Goal: Task Accomplishment & Management: Contribute content

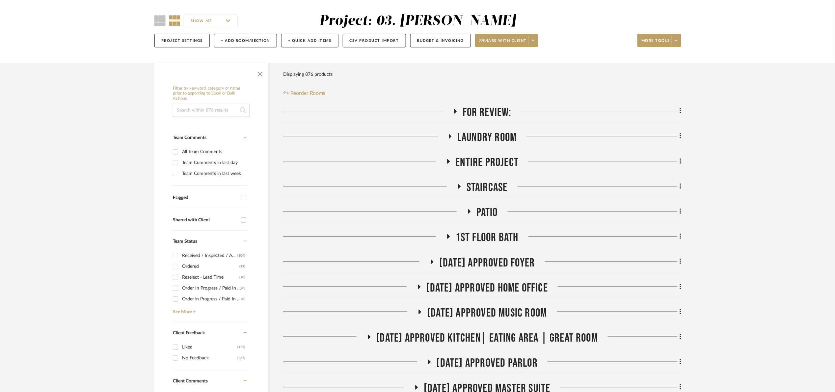
click at [209, 105] on input at bounding box center [211, 110] width 77 height 13
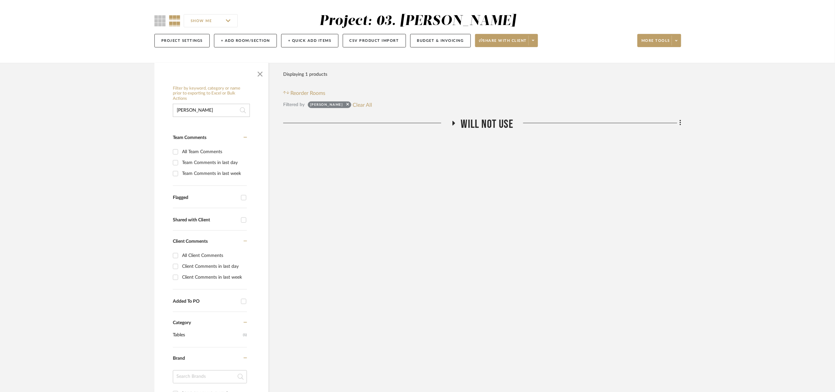
type input "VIOLA"
click at [493, 119] on span "Will Not Use" at bounding box center [487, 124] width 52 height 14
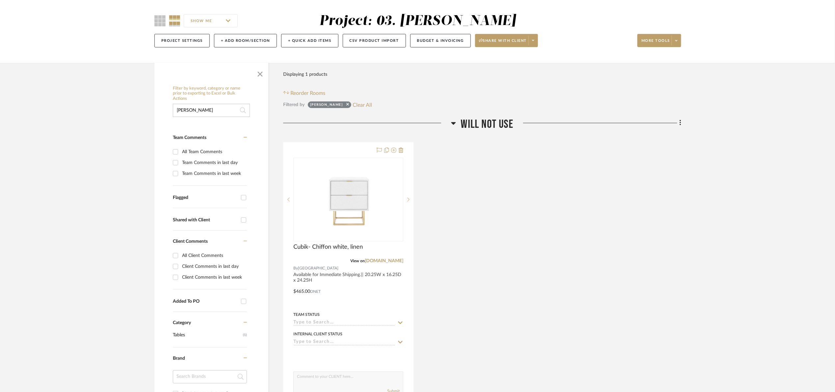
click at [491, 125] on span "Will Not Use" at bounding box center [487, 124] width 52 height 14
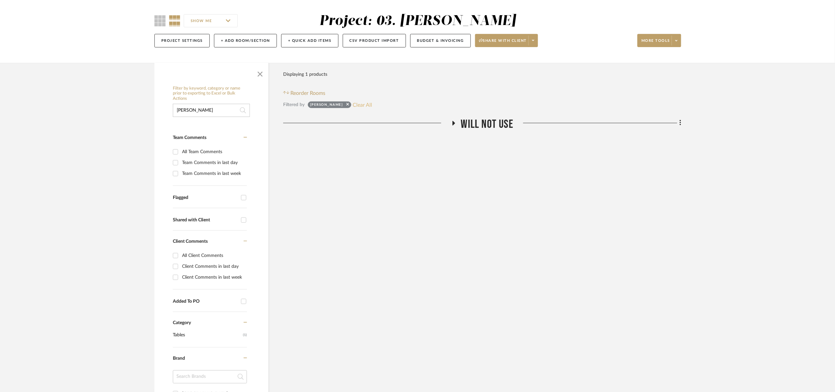
click at [353, 104] on button "Clear All" at bounding box center [362, 104] width 19 height 9
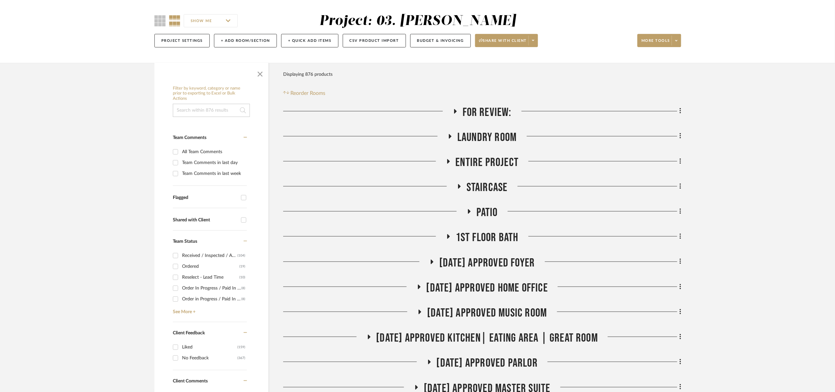
click at [220, 111] on input at bounding box center [211, 110] width 77 height 13
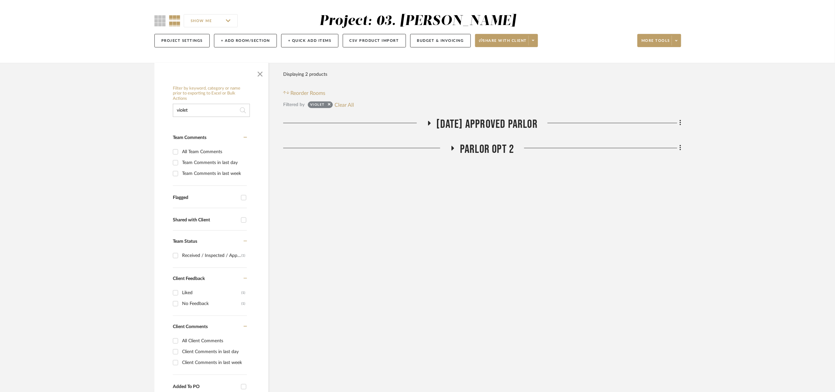
type input "violet"
click at [510, 120] on span "07.02.25 Approved Parlor" at bounding box center [487, 124] width 101 height 14
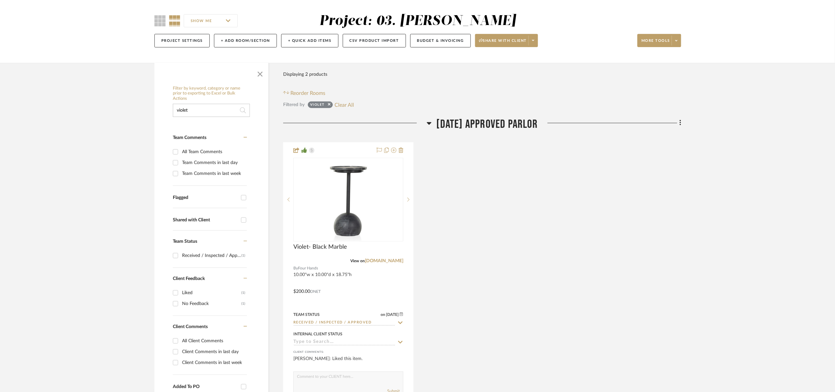
drag, startPoint x: 349, startPoint y: 105, endPoint x: 356, endPoint y: 110, distance: 8.3
click at [349, 106] on button "Clear All" at bounding box center [344, 104] width 19 height 9
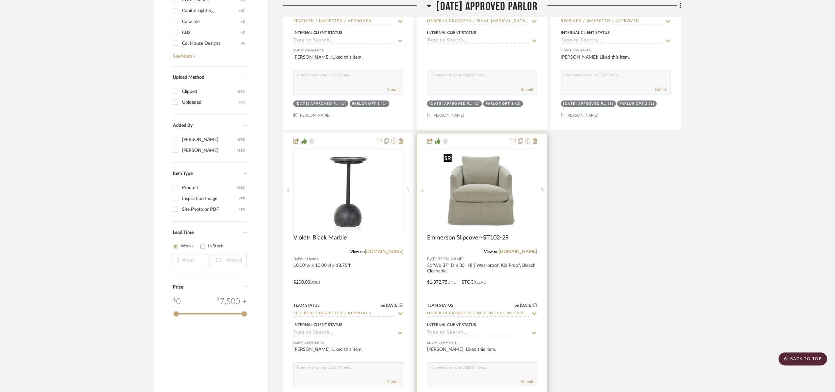
scroll to position [1037, 0]
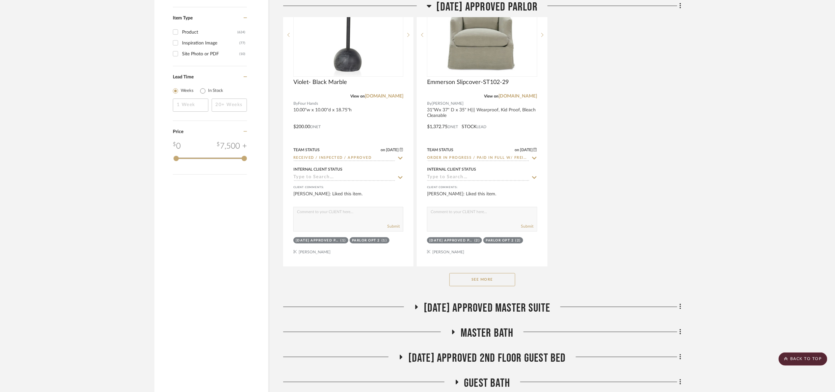
click at [488, 275] on button "See More" at bounding box center [483, 279] width 66 height 13
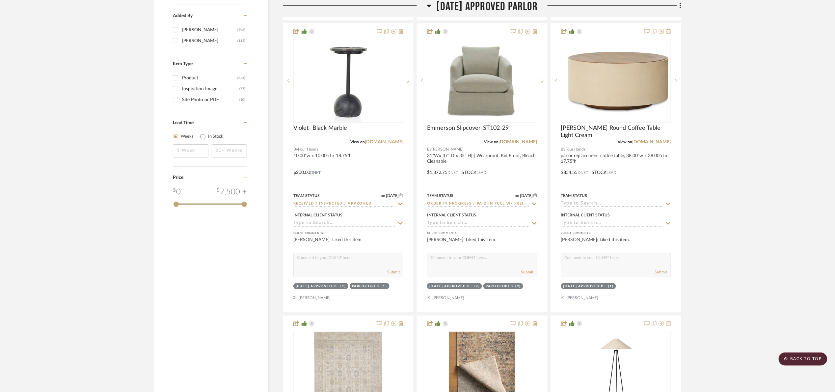
scroll to position [988, 0]
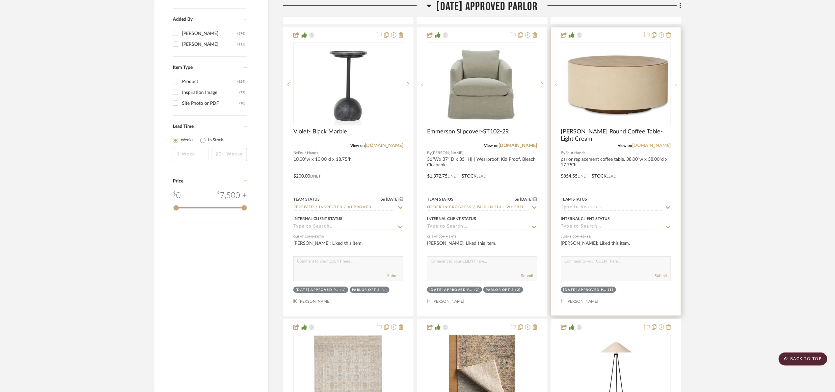
click at [646, 148] on link "marketplace.fourhands.com" at bounding box center [652, 145] width 39 height 5
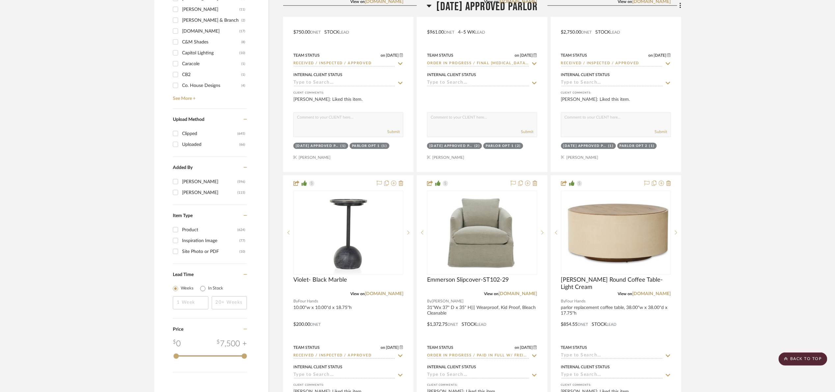
click at [463, 11] on span "07.02.25 Approved Parlor" at bounding box center [487, 7] width 101 height 14
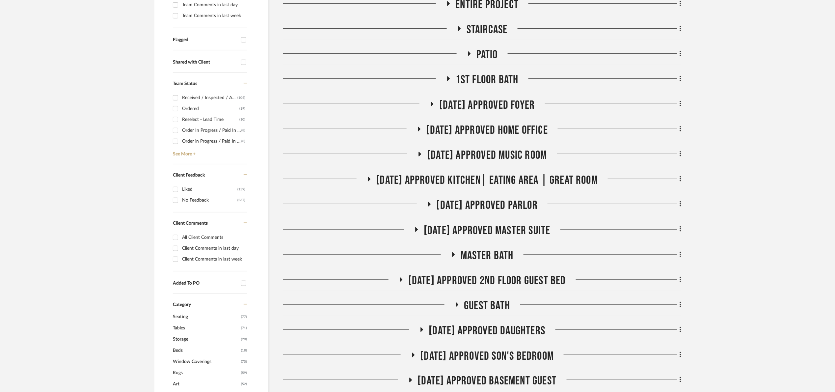
scroll to position [247, 0]
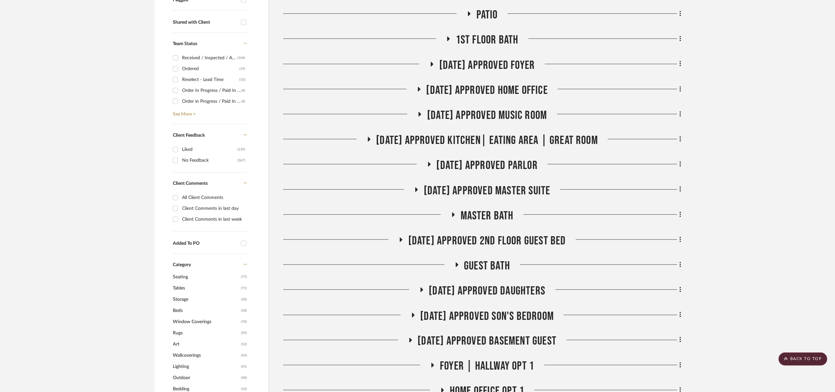
click at [505, 190] on span "07.02.25 Approved Master Suite" at bounding box center [487, 191] width 127 height 14
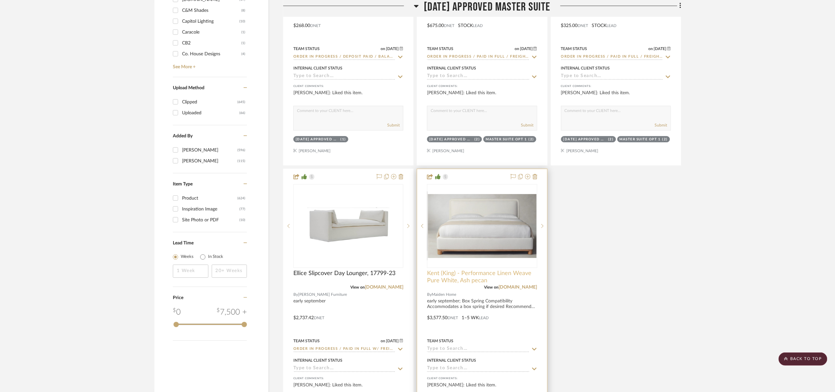
scroll to position [1037, 0]
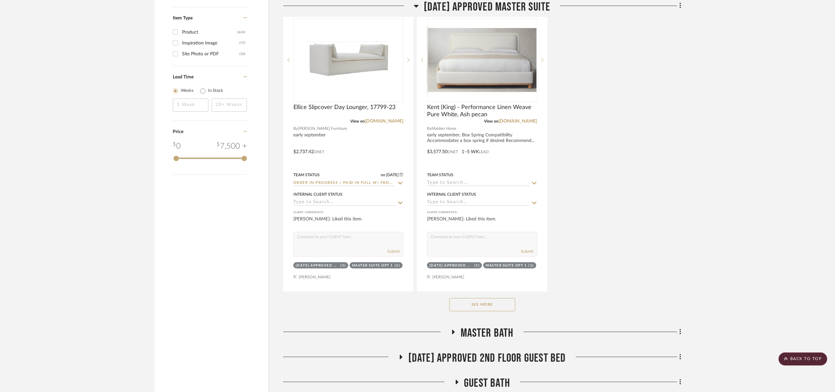
drag, startPoint x: 505, startPoint y: 305, endPoint x: 525, endPoint y: 287, distance: 26.8
click at [505, 305] on button "See More" at bounding box center [483, 304] width 66 height 13
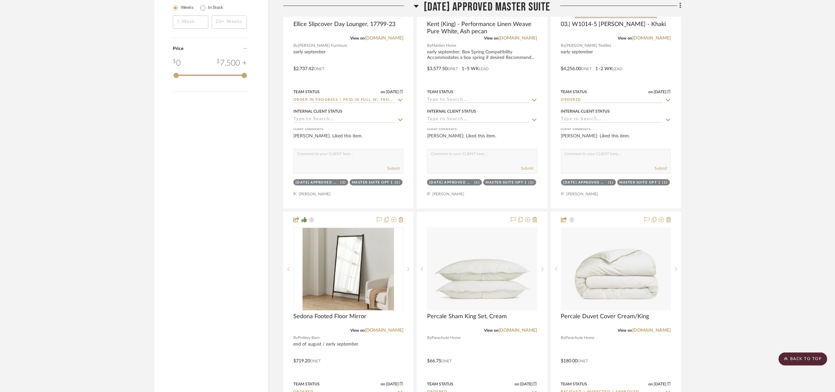
scroll to position [1284, 0]
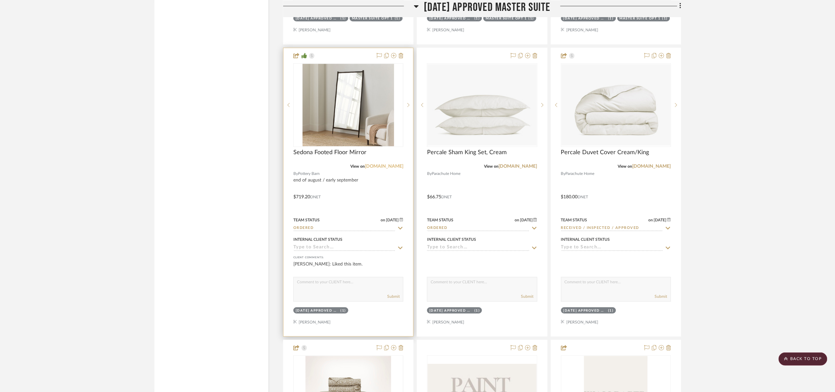
click at [373, 167] on link "potterybarn.com" at bounding box center [384, 166] width 39 height 5
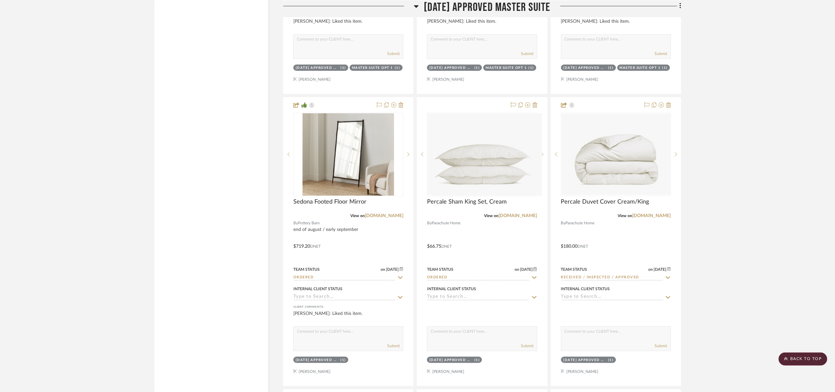
click at [476, 7] on span "07.02.25 Approved Master Suite" at bounding box center [487, 7] width 127 height 14
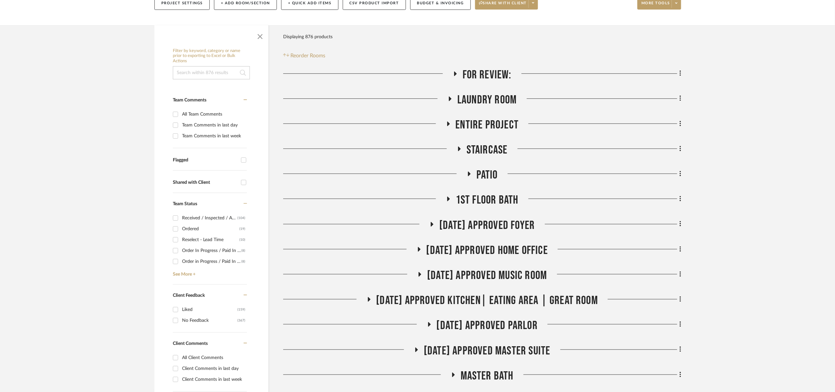
scroll to position [99, 0]
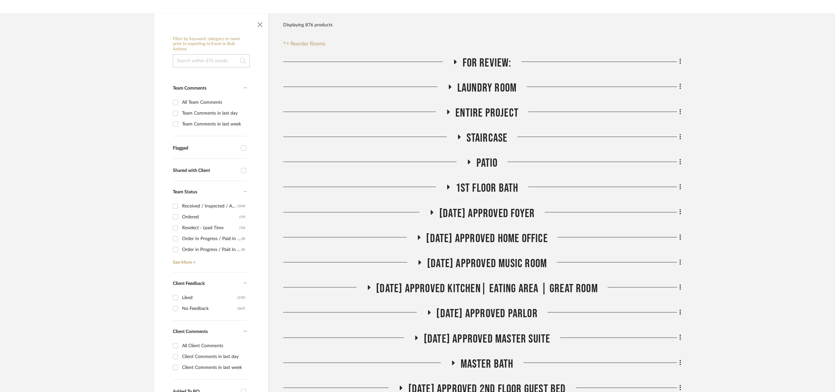
click at [510, 233] on span "07.02.25 Approved Home Office" at bounding box center [488, 239] width 122 height 14
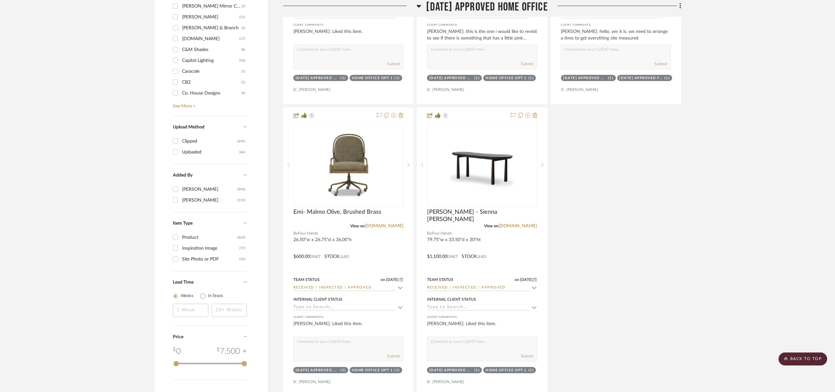
scroll to position [988, 0]
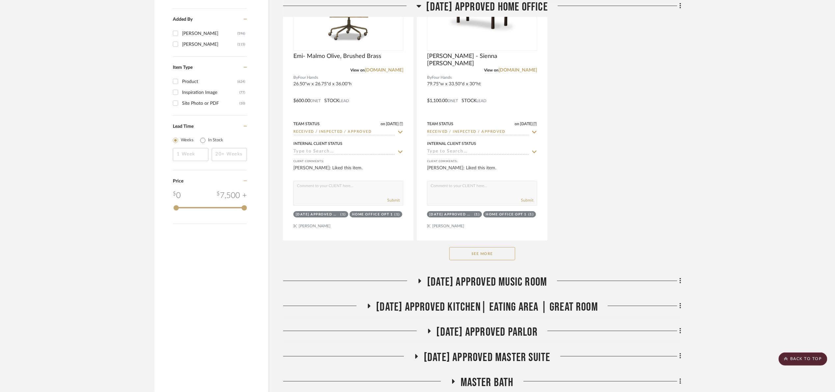
click at [506, 254] on button "See More" at bounding box center [483, 253] width 66 height 13
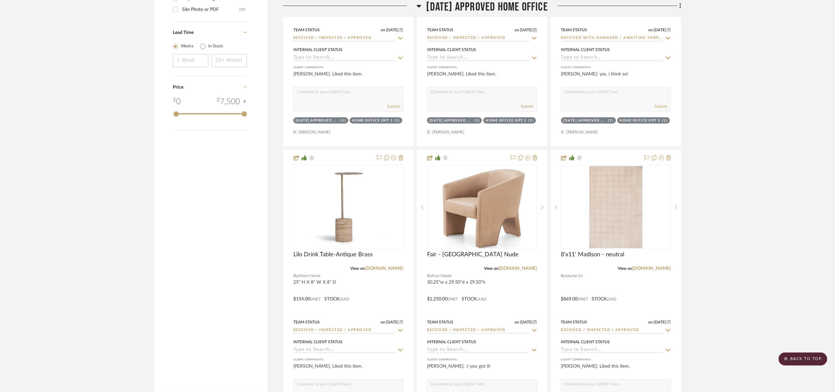
scroll to position [1087, 0]
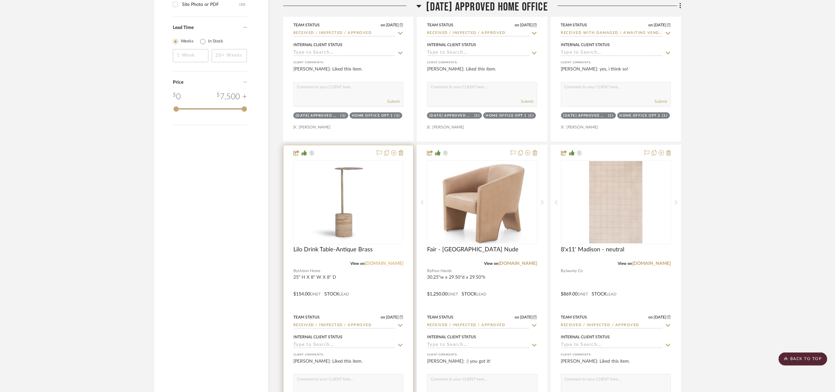
click at [367, 265] on link "unionhomefurniture.com" at bounding box center [384, 263] width 39 height 5
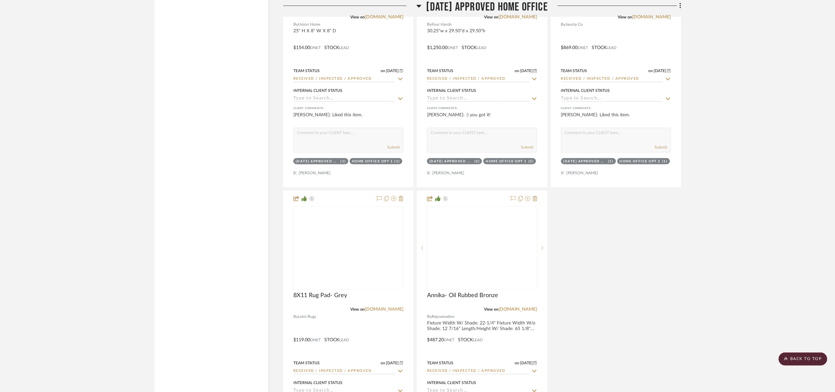
scroll to position [1383, 0]
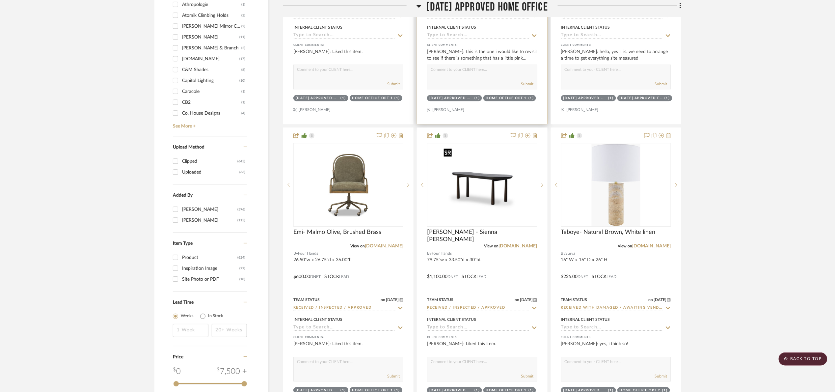
scroll to position [741, 0]
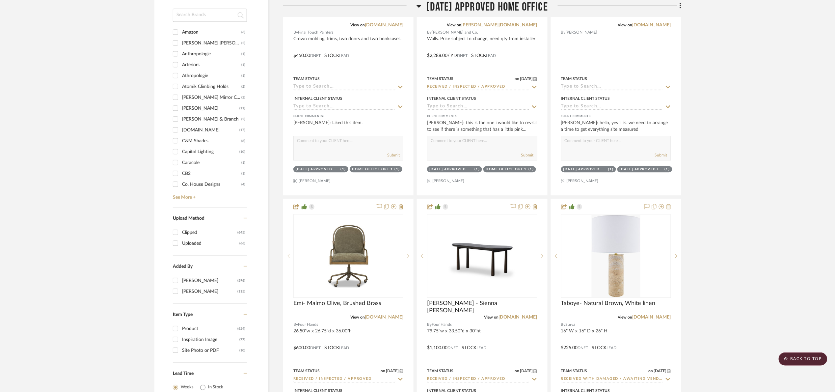
click at [468, 11] on span "07.02.25 Approved Home Office" at bounding box center [488, 7] width 122 height 14
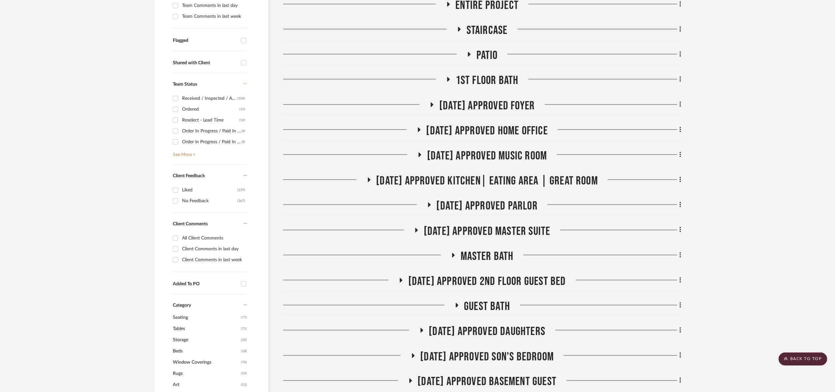
scroll to position [198, 0]
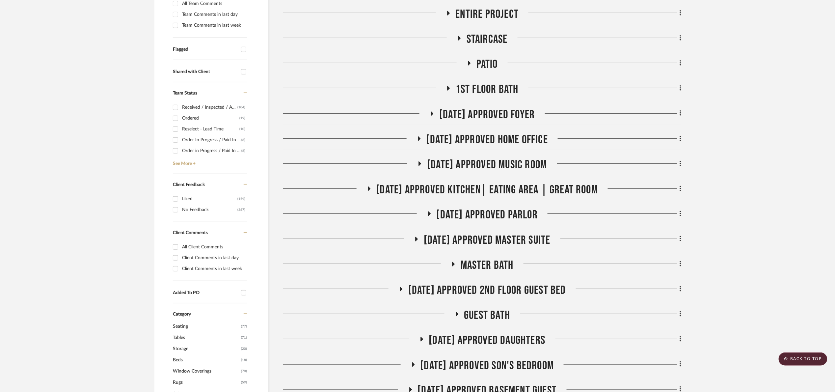
click at [522, 159] on span "07.02.25 Approved Music Room" at bounding box center [487, 165] width 120 height 14
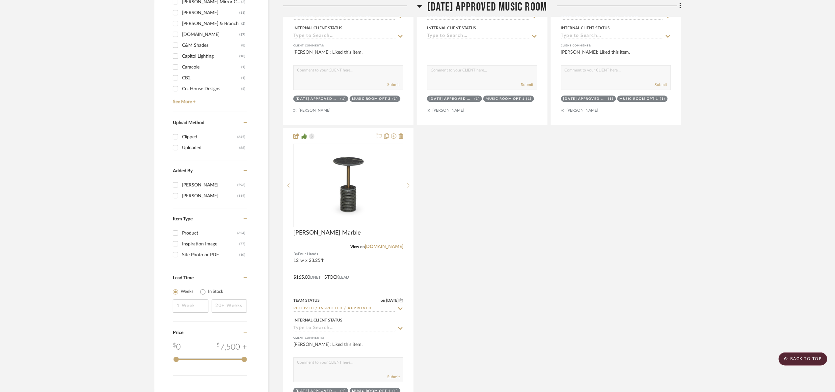
scroll to position [790, 0]
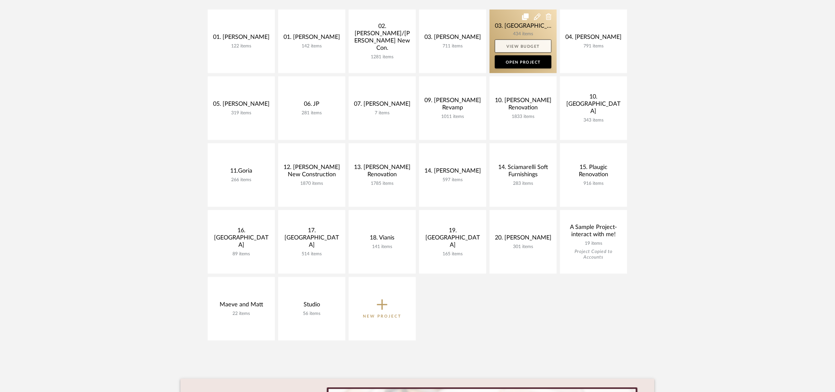
scroll to position [148, 0]
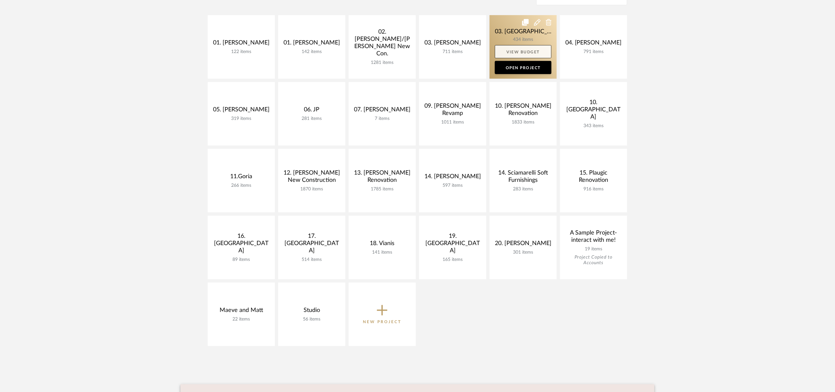
click at [506, 49] on link "View Budget" at bounding box center [523, 51] width 57 height 13
click at [500, 28] on link at bounding box center [523, 47] width 67 height 64
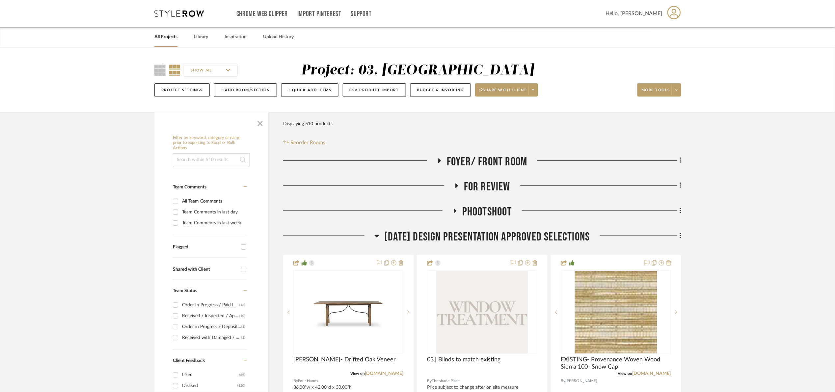
drag, startPoint x: 461, startPoint y: 234, endPoint x: 465, endPoint y: 227, distance: 7.4
click at [463, 233] on span "01.10.25 Design Presentation Approved selections" at bounding box center [487, 237] width 206 height 14
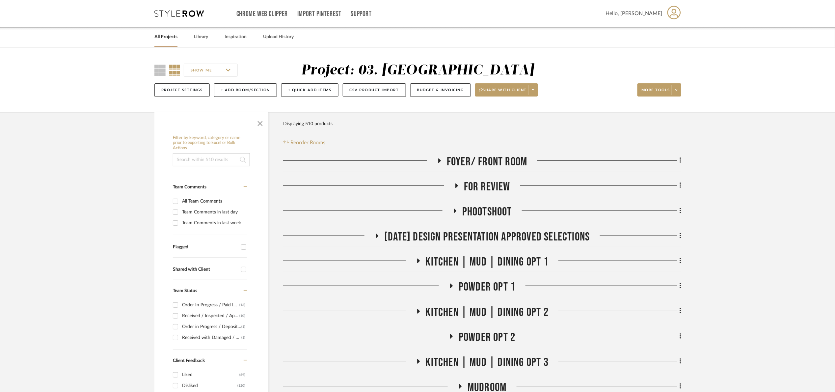
drag, startPoint x: 262, startPoint y: 123, endPoint x: 385, endPoint y: 148, distance: 125.4
click at [263, 123] on span "button" at bounding box center [260, 122] width 16 height 16
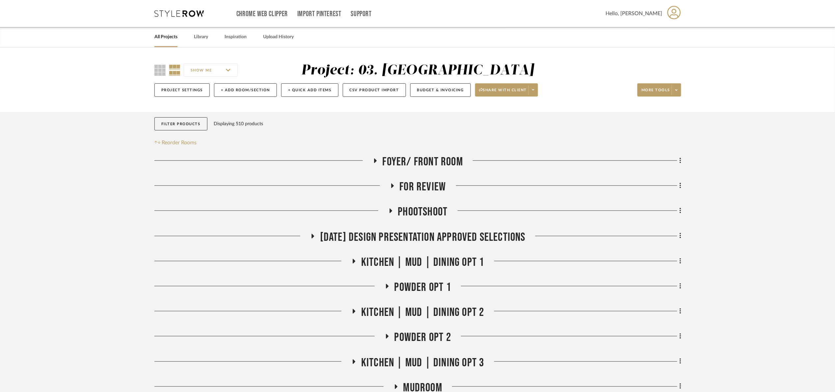
click at [437, 186] on span "For Review" at bounding box center [423, 187] width 46 height 14
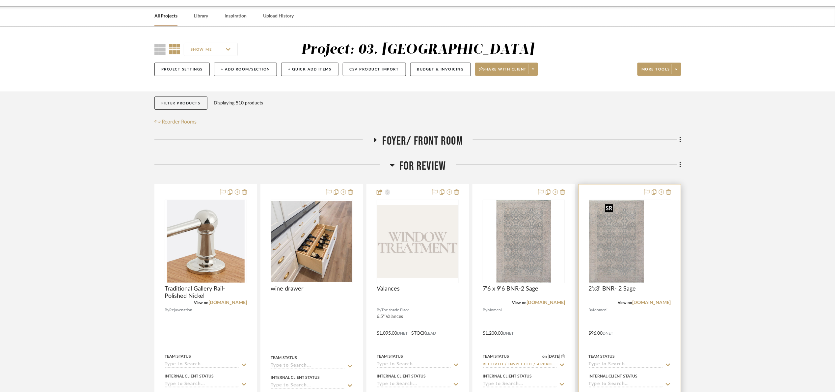
scroll to position [99, 0]
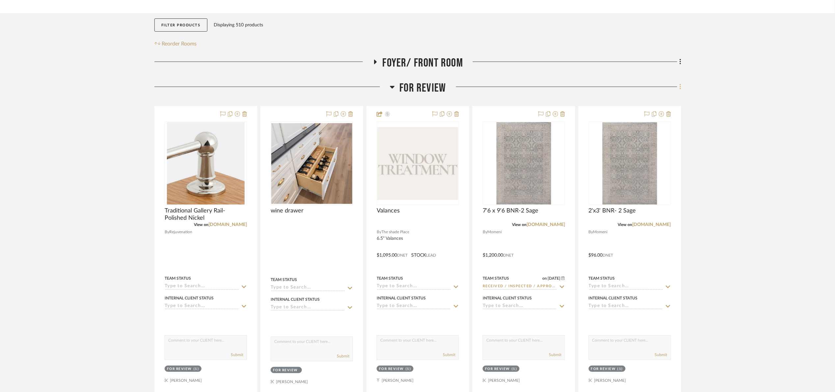
click at [678, 86] on fa-icon at bounding box center [679, 87] width 4 height 11
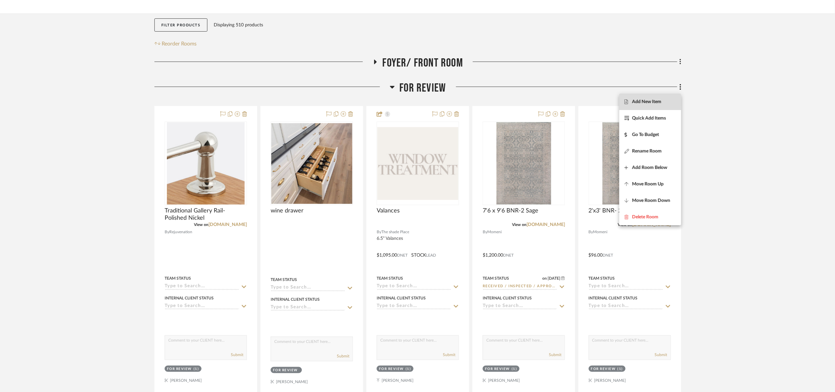
click at [659, 105] on button "Add New Item" at bounding box center [651, 102] width 62 height 16
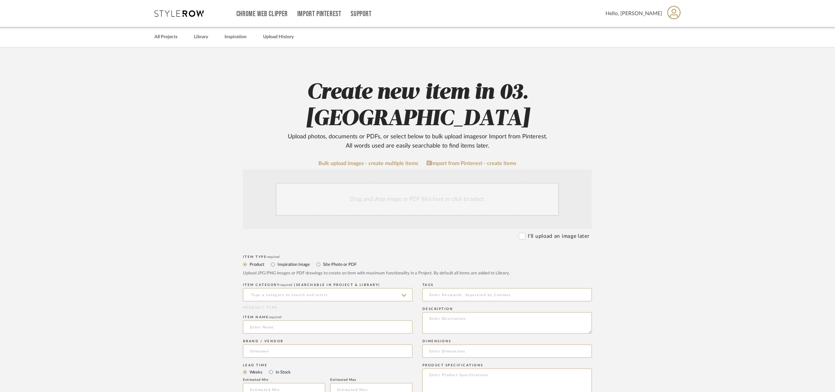
click at [412, 183] on div "Drag and drop image or PDF files here or click to select." at bounding box center [417, 199] width 283 height 33
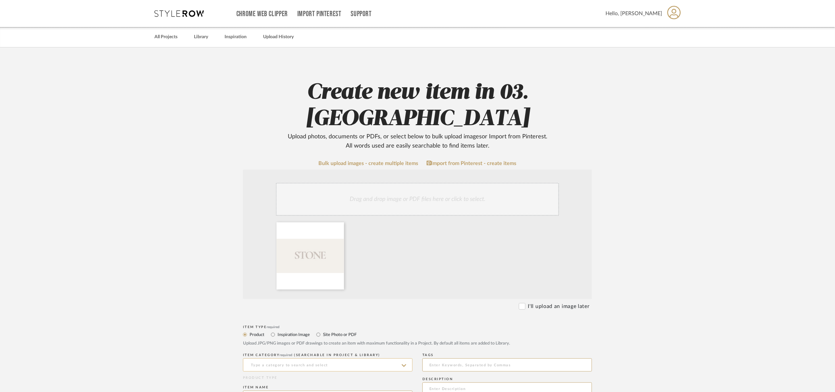
click at [285, 358] on input at bounding box center [328, 364] width 170 height 13
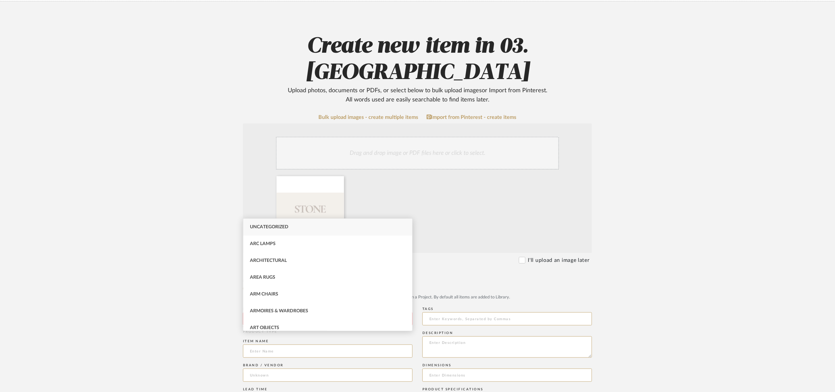
scroll to position [49, 0]
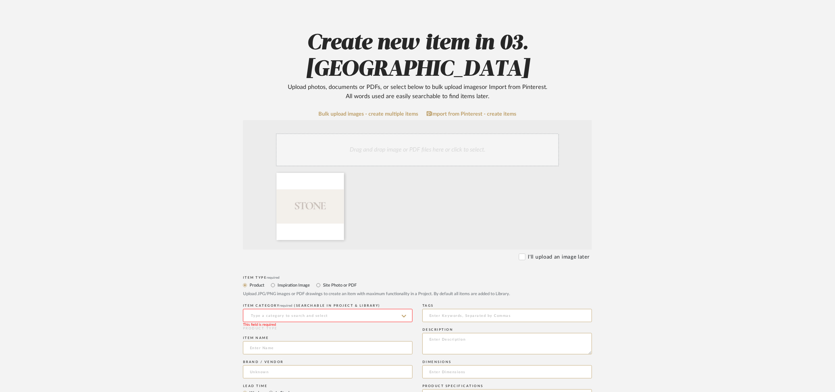
click at [279, 309] on input at bounding box center [328, 315] width 170 height 13
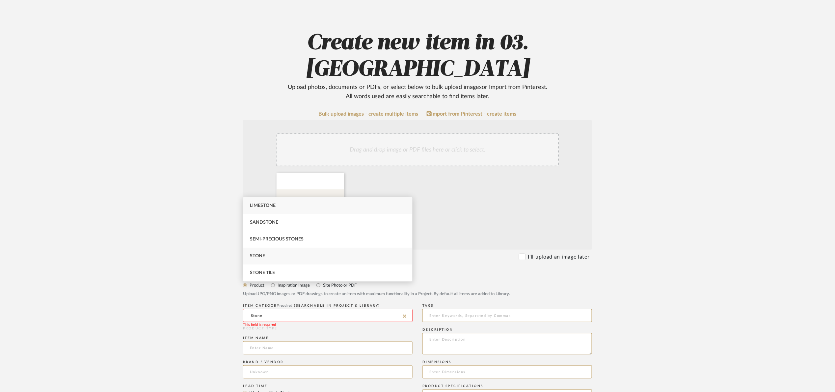
type input "Stone"
drag, startPoint x: 278, startPoint y: 256, endPoint x: 274, endPoint y: 253, distance: 5.1
click at [274, 253] on div "Stone" at bounding box center [327, 256] width 169 height 17
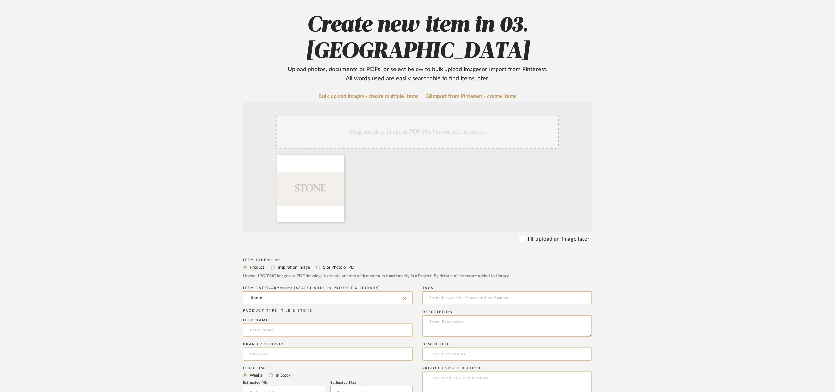
scroll to position [99, 0]
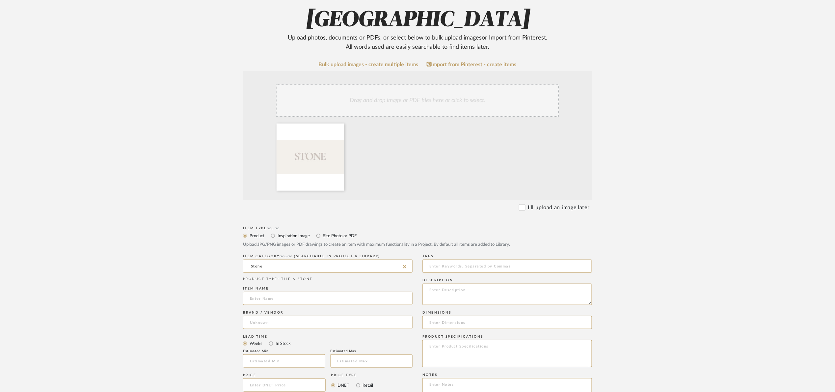
click at [274, 285] on div "Item name" at bounding box center [328, 297] width 170 height 24
click at [273, 292] on input at bounding box center [328, 298] width 170 height 13
type input "EQ Quartz super white polished"
click at [275, 316] on input at bounding box center [328, 322] width 170 height 13
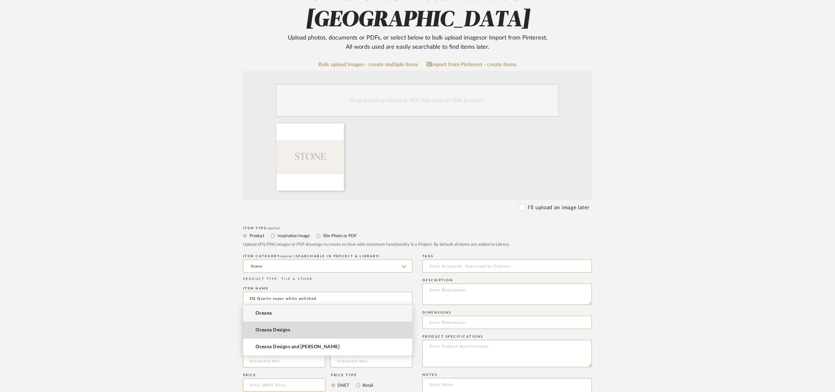
click at [292, 331] on mat-option "Oceana Designs" at bounding box center [327, 330] width 169 height 17
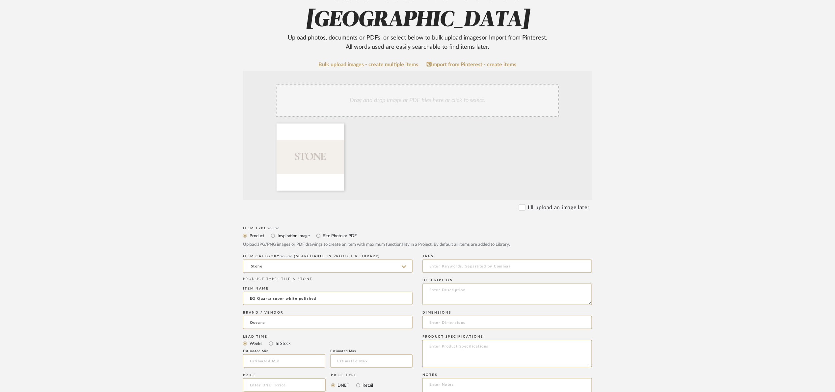
type input "Oceana Designs"
click at [281, 340] on label "In Stock" at bounding box center [283, 343] width 16 height 7
click at [275, 340] on input "In Stock" at bounding box center [271, 344] width 8 height 8
radio input "true"
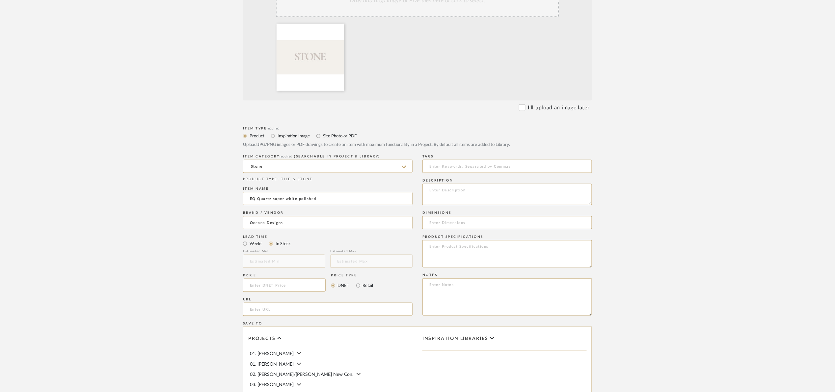
scroll to position [247, 0]
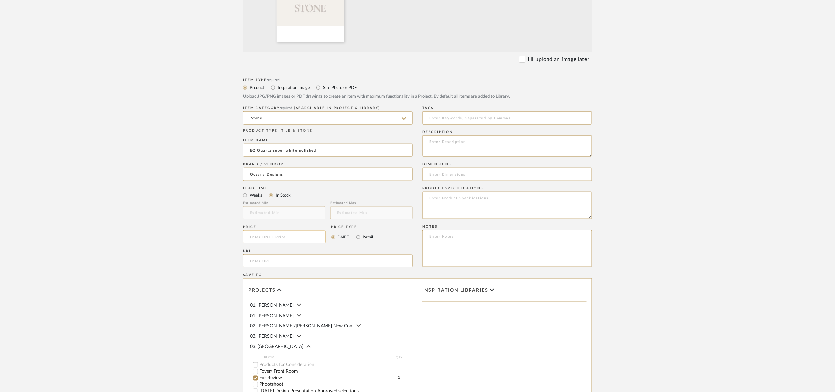
click at [258, 230] on input at bounding box center [284, 236] width 83 height 13
type input "2"
type input "$675.00"
drag, startPoint x: 448, startPoint y: 174, endPoint x: 451, endPoint y: 177, distance: 4.4
click at [448, 192] on textarea at bounding box center [508, 205] width 170 height 27
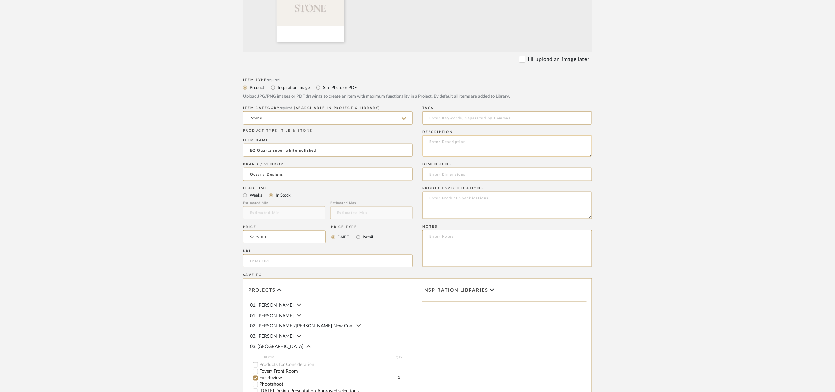
click at [455, 135] on textarea at bounding box center [508, 145] width 170 height 21
paste textarea "1-Includes Std Edge, Template, Fabrication, Delivery and Installation 1-Oceana …"
drag, startPoint x: 433, startPoint y: 112, endPoint x: 414, endPoint y: 114, distance: 19.5
click at [414, 114] on div "Item Type required Product Inspiration Image Site Photo or PDF Upload JPG/PNG i…" at bounding box center [417, 268] width 349 height 385
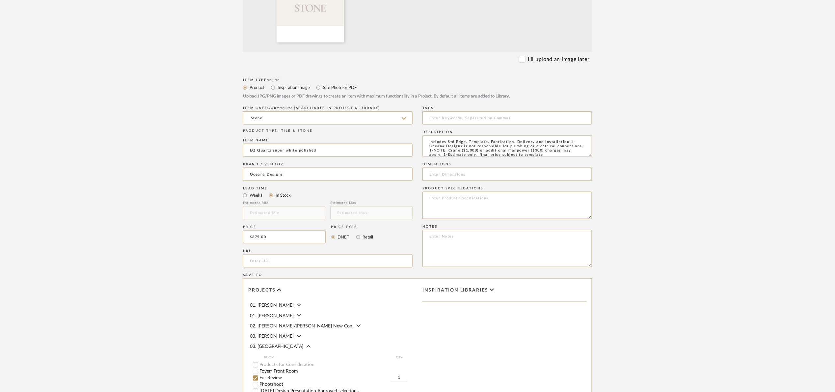
drag, startPoint x: 565, startPoint y: 120, endPoint x: 568, endPoint y: 115, distance: 6.2
click at [568, 135] on textarea "Includes Std Edge, Template, Fabrication, Delivery and Installation 1-Oceana De…" at bounding box center [508, 145] width 170 height 21
drag, startPoint x: 510, startPoint y: 121, endPoint x: 480, endPoint y: 117, distance: 30.8
click at [480, 135] on textarea "Includes Std Edge, Template, Fabrication, Delivery and Installationconnections.…" at bounding box center [508, 145] width 170 height 21
click at [481, 135] on textarea "Includes Std Edge, Template, Fabrication, Delivery and Installationconnections.…" at bounding box center [508, 145] width 170 height 21
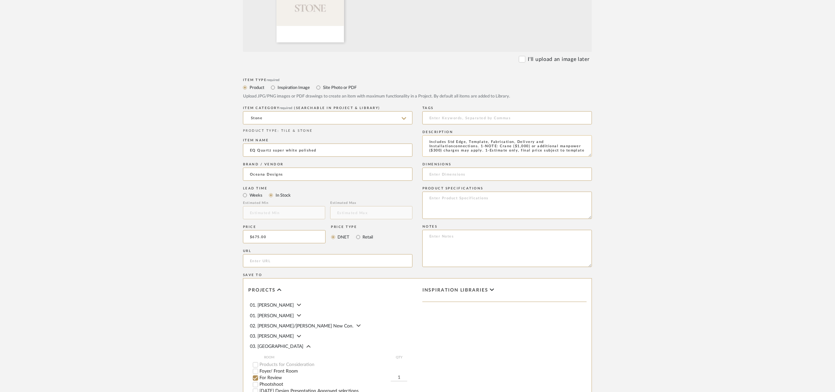
scroll to position [4, 0]
drag, startPoint x: 481, startPoint y: 119, endPoint x: 506, endPoint y: 122, distance: 25.5
click at [506, 135] on textarea "Includes Std Edge, Template, Fabrication, Delivery and Installationconnections.…" at bounding box center [508, 145] width 170 height 21
click at [453, 135] on textarea "Includes Std Edge, Template, Fabrication, Delivery and Installationconnections.…" at bounding box center [508, 145] width 170 height 21
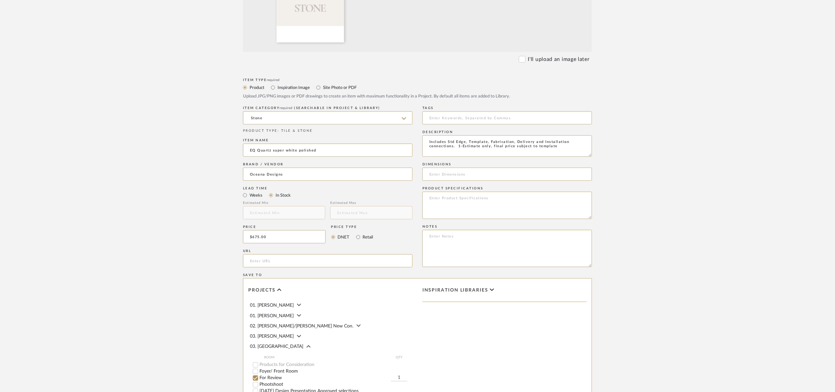
drag, startPoint x: 463, startPoint y: 122, endPoint x: 470, endPoint y: 132, distance: 12.9
click at [467, 135] on textarea "Includes Std Edge, Template, Fabrication, Delivery and Installation connections…" at bounding box center [508, 145] width 170 height 21
drag, startPoint x: 461, startPoint y: 122, endPoint x: 469, endPoint y: 135, distance: 15.8
click at [461, 135] on textarea "Includes Std Edge, Template, Fabrication, Delivery and Installation connections…" at bounding box center [508, 145] width 170 height 21
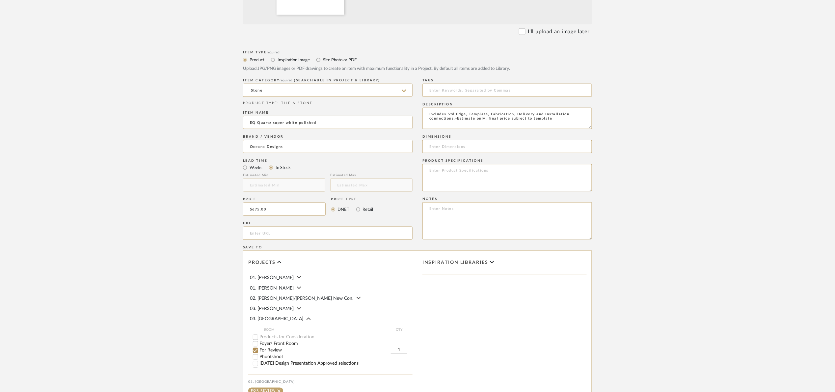
scroll to position [337, 0]
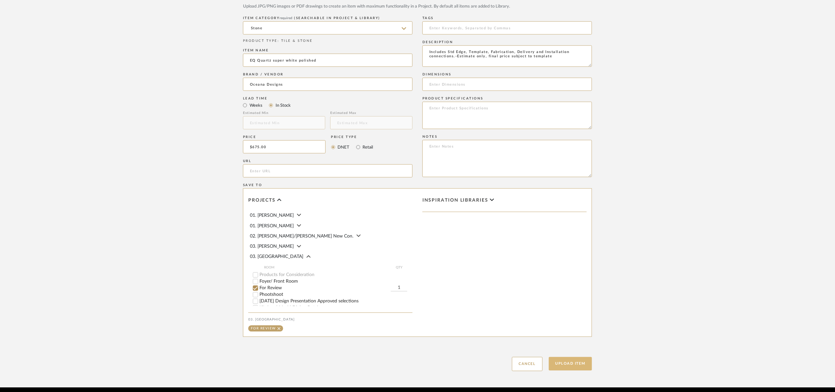
type textarea "Includes Std Edge, Template, Fabrication, Delivery and Installation connections…"
click at [578, 357] on button "Upload Item" at bounding box center [570, 364] width 43 height 14
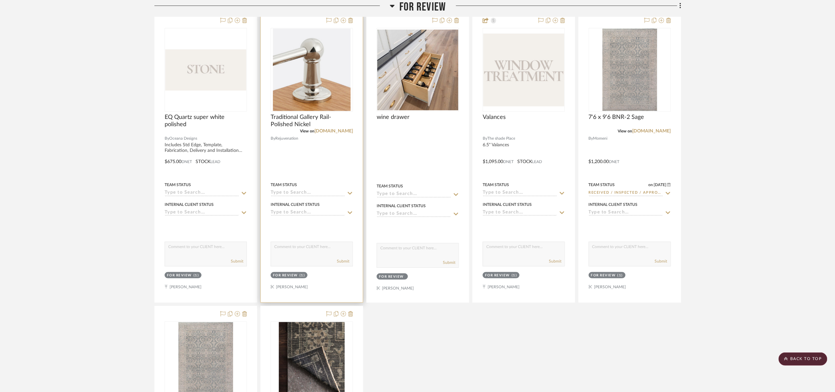
scroll to position [204, 0]
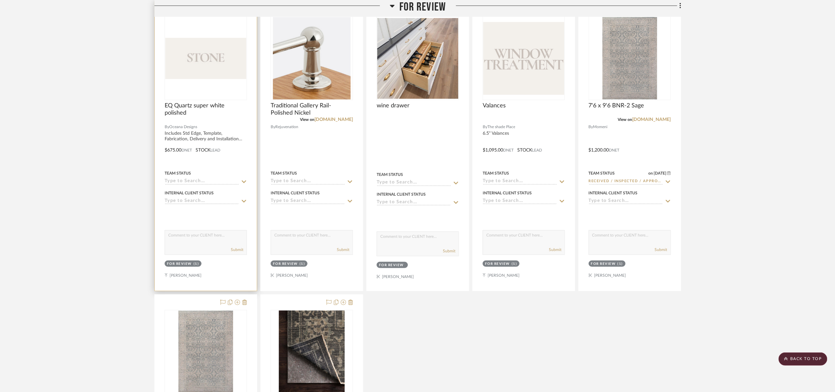
click at [0, 0] on img at bounding box center [0, 0] width 0 height 0
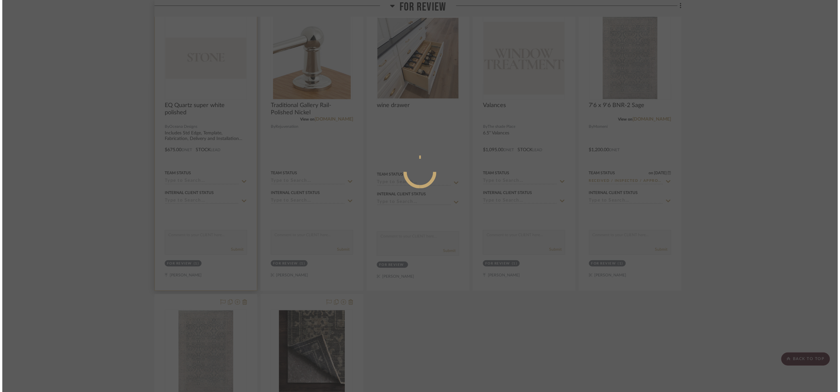
scroll to position [0, 0]
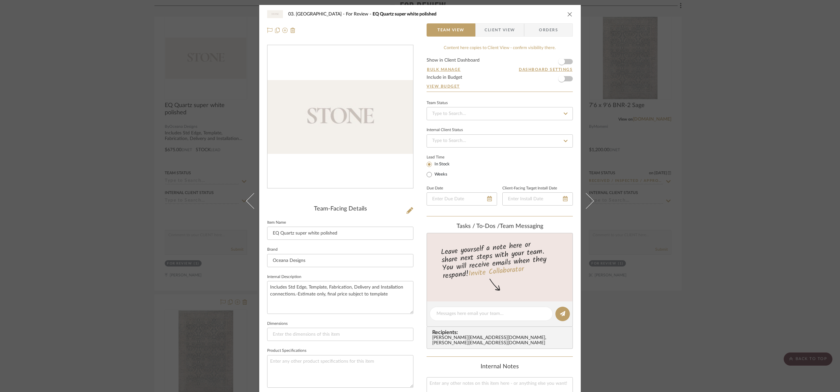
click at [105, 58] on div "03. Schilling For Review EQ Quartz super white polished Team View Client View O…" at bounding box center [420, 196] width 840 height 392
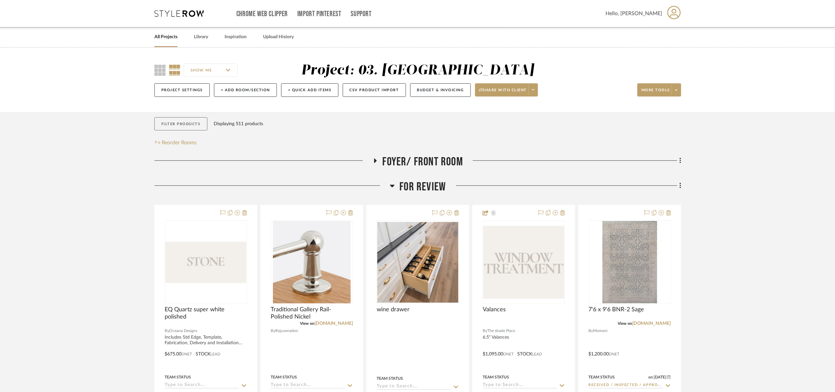
click at [173, 129] on button "Filter Products" at bounding box center [180, 124] width 53 height 14
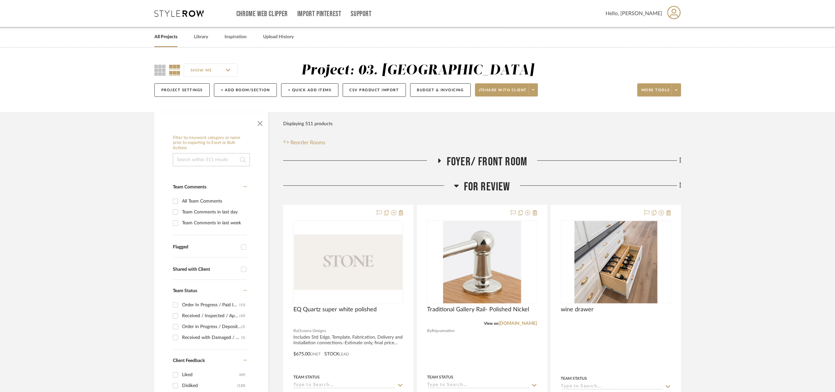
drag, startPoint x: 182, startPoint y: 162, endPoint x: 180, endPoint y: 155, distance: 7.3
click at [182, 159] on input at bounding box center [211, 159] width 77 height 13
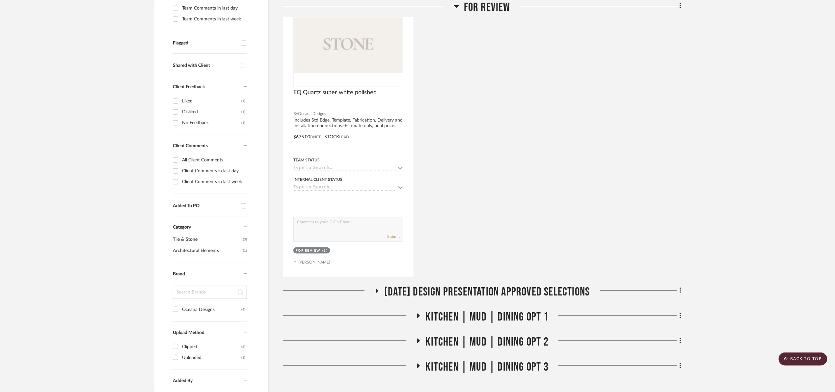
scroll to position [346, 0]
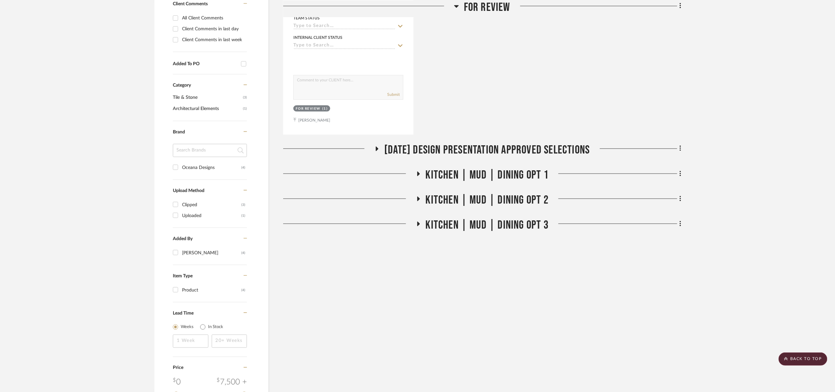
type input "oceana"
click at [451, 145] on span "01.10.25 Design Presentation Approved selections" at bounding box center [487, 150] width 206 height 14
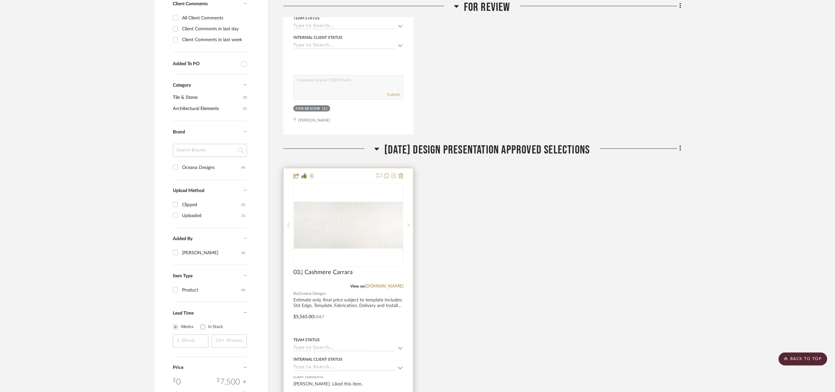
click at [0, 0] on img at bounding box center [0, 0] width 0 height 0
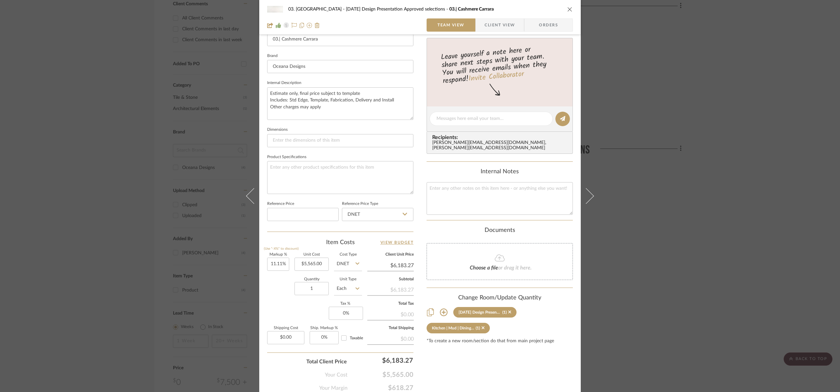
scroll to position [198, 0]
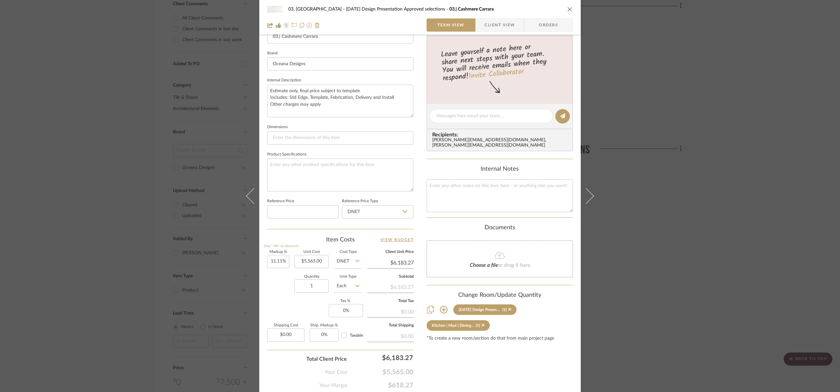
drag, startPoint x: 711, startPoint y: 243, endPoint x: 682, endPoint y: 212, distance: 41.7
click at [702, 229] on div "03. Schilling 01.10.25 Design Presentation Approved selections 03.| Cashmere Ca…" at bounding box center [420, 196] width 840 height 392
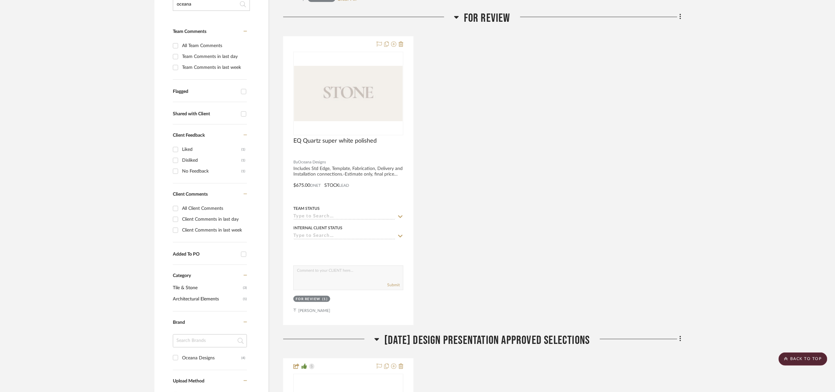
scroll to position [148, 0]
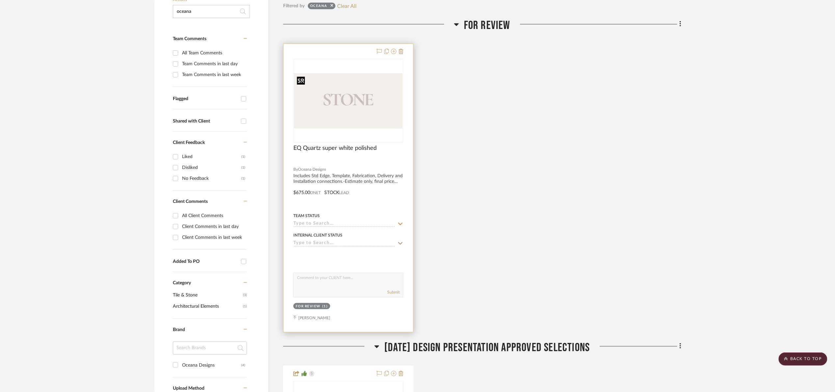
click at [337, 111] on img "0" at bounding box center [348, 100] width 109 height 55
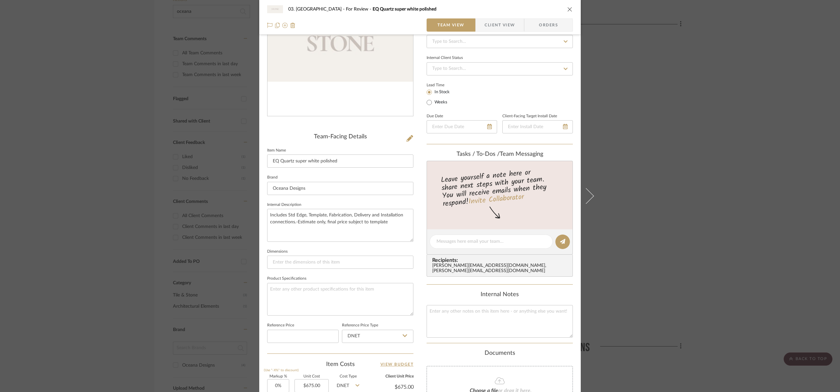
scroll to position [221, 0]
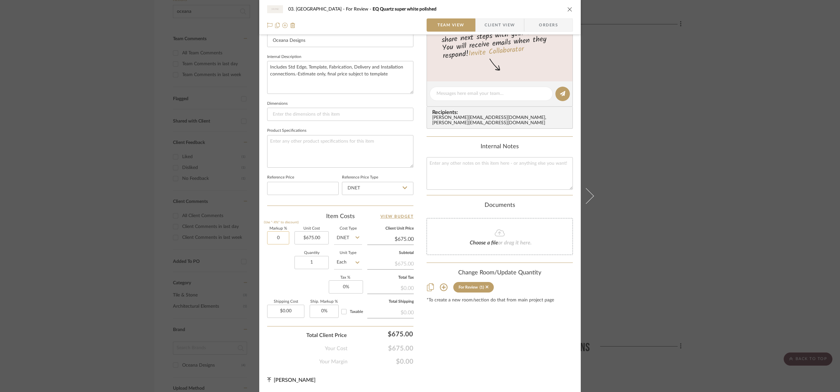
click at [280, 240] on input "0" at bounding box center [278, 237] width 22 height 13
type input "11.11%"
click at [458, 347] on div "Content here copies to Client View - confirm visibility there. Show in Client D…" at bounding box center [500, 95] width 146 height 541
type input "$749.99"
click at [647, 199] on div "03. Schilling For Review EQ Quartz super white polished Team View Client View O…" at bounding box center [420, 196] width 840 height 392
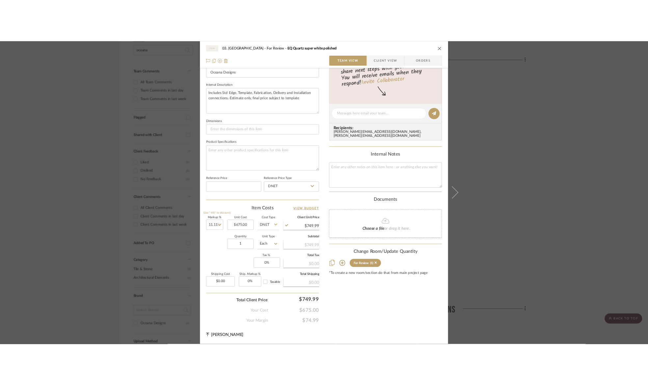
scroll to position [148, 0]
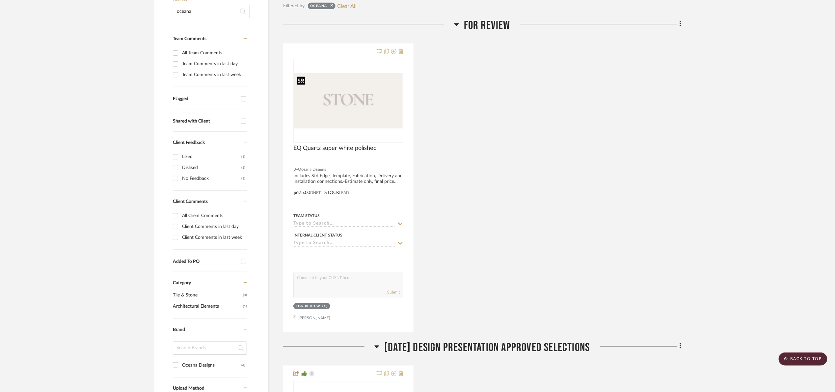
click at [302, 80] on div at bounding box center [301, 80] width 8 height 8
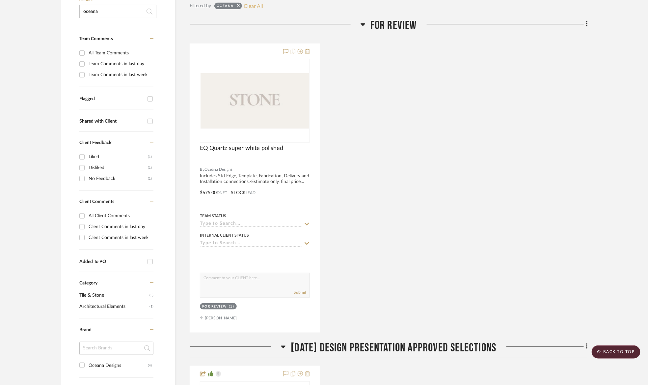
click at [249, 8] on button "Clear All" at bounding box center [253, 6] width 19 height 9
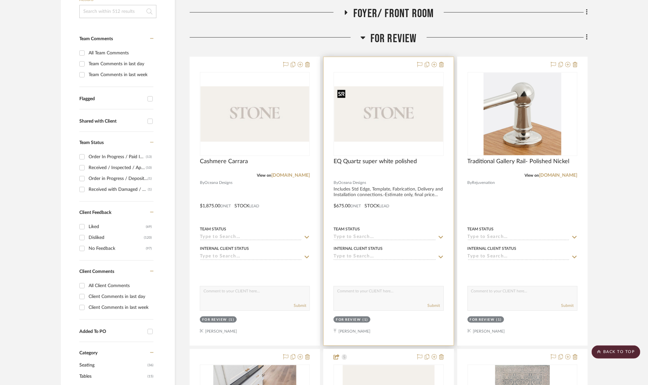
click at [409, 131] on img "0" at bounding box center [388, 113] width 109 height 55
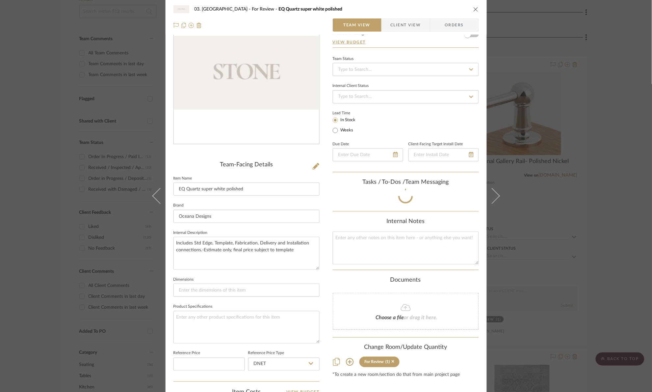
scroll to position [221, 0]
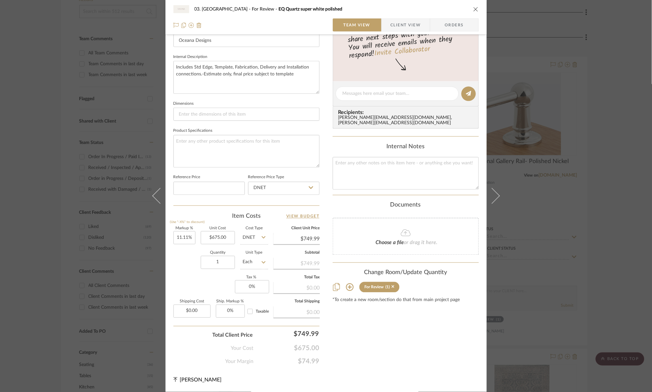
click at [32, 165] on div "03. Schilling For Review EQ Quartz super white polished Team View Client View O…" at bounding box center [326, 196] width 652 height 392
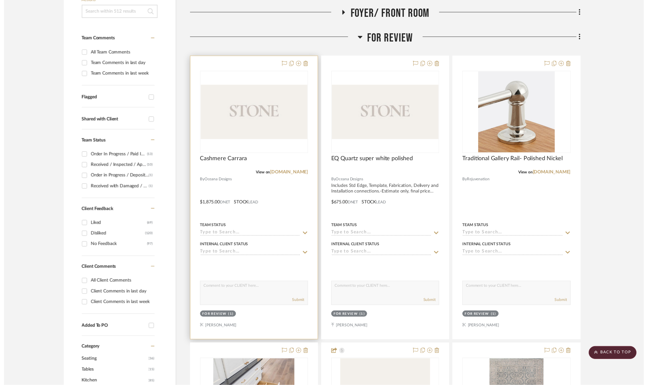
scroll to position [148, 0]
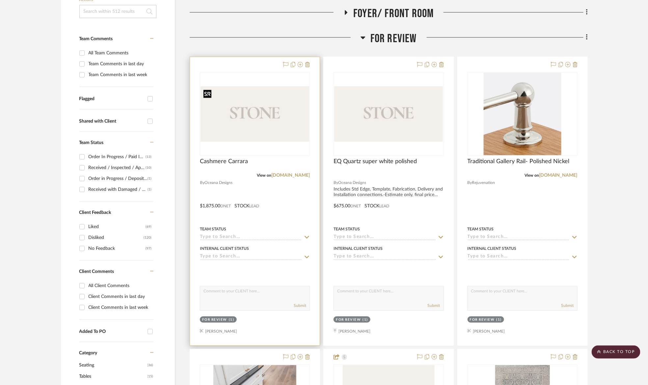
click at [258, 133] on img "0" at bounding box center [255, 113] width 109 height 55
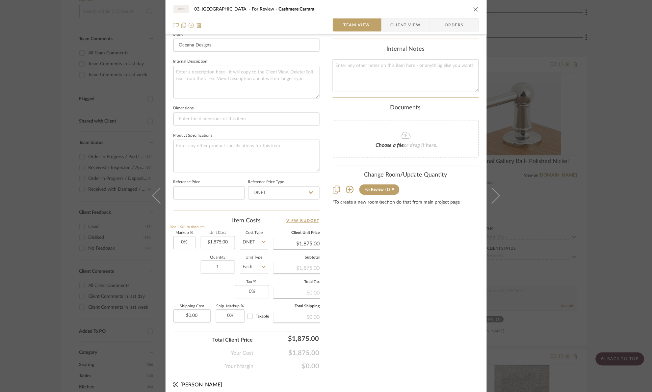
scroll to position [222, 0]
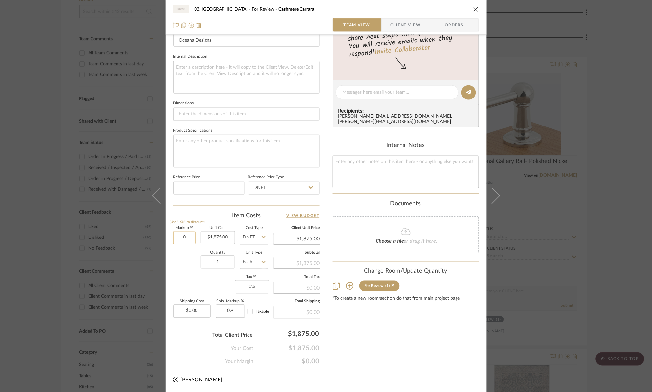
click at [184, 238] on input "0" at bounding box center [185, 237] width 22 height 13
type input "11.11%"
drag, startPoint x: 198, startPoint y: 275, endPoint x: 202, endPoint y: 279, distance: 5.6
click at [202, 279] on div "Markup % (Use "-X%" to discount) 11.11% Unit Cost $1,875.00 Cost Type DNET Clie…" at bounding box center [247, 275] width 146 height 96
type input "$2,083.31"
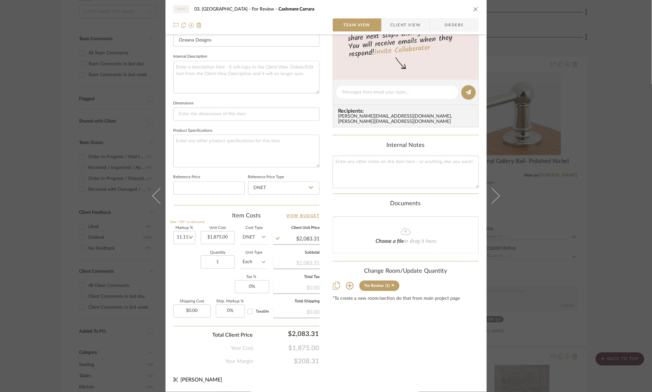
click at [610, 181] on div "03. Schilling For Review Cashmere Carrara Team View Client View Orders Team-Fac…" at bounding box center [326, 196] width 652 height 392
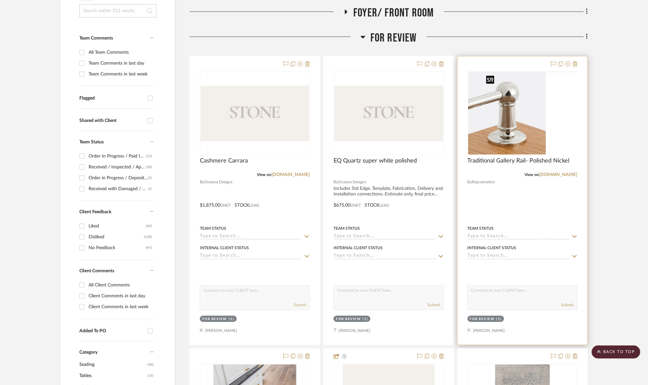
scroll to position [148, 0]
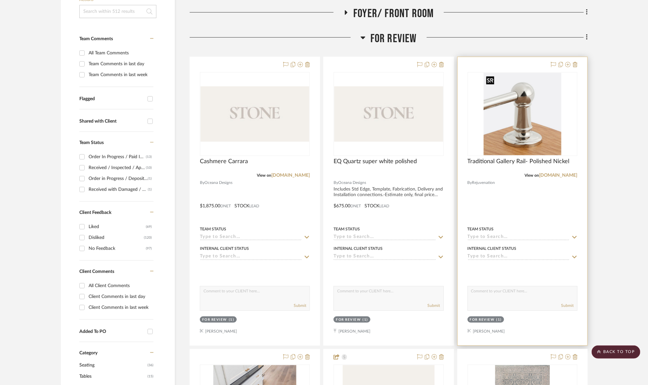
click at [0, 0] on img at bounding box center [0, 0] width 0 height 0
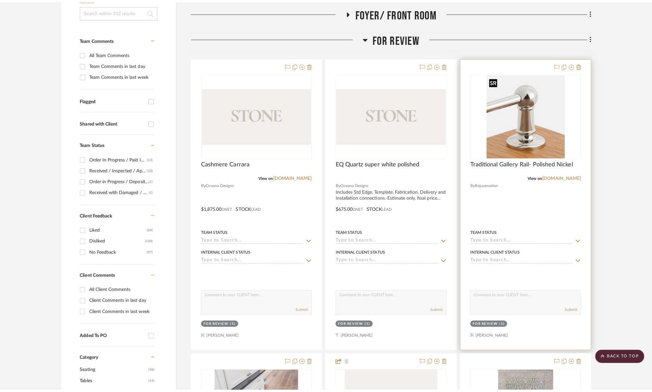
scroll to position [0, 0]
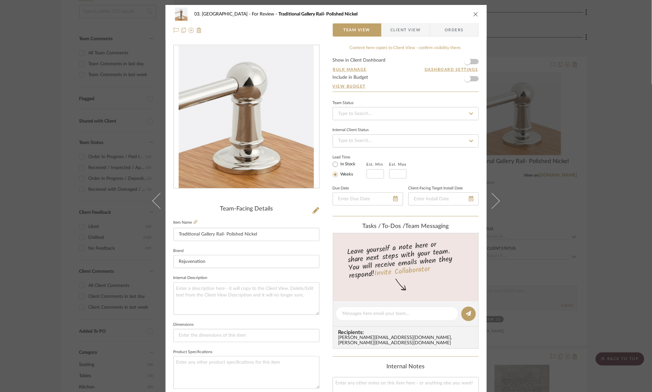
click at [23, 154] on div "03. Schilling For Review Traditional Gallery Rail- Polished Nickel Team View Cl…" at bounding box center [326, 196] width 652 height 392
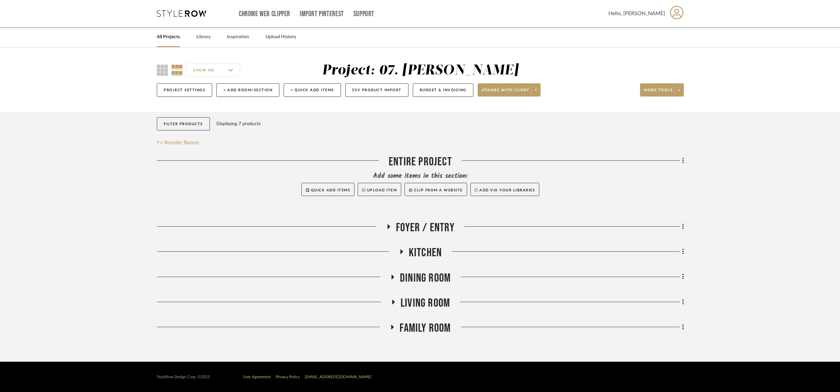
click at [400, 229] on span "Foyer / Entry" at bounding box center [425, 228] width 59 height 14
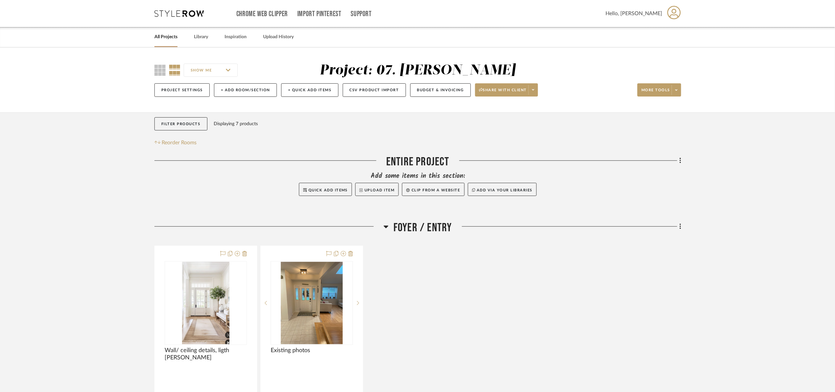
click at [401, 229] on span "Foyer / Entry" at bounding box center [423, 228] width 59 height 14
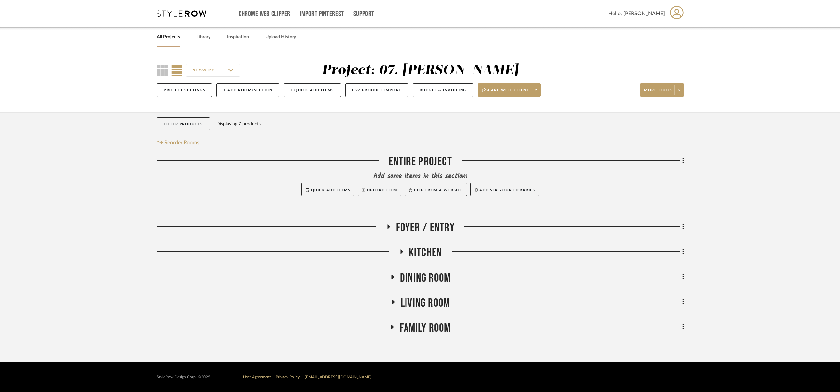
click at [411, 233] on span "Foyer / Entry" at bounding box center [425, 228] width 59 height 14
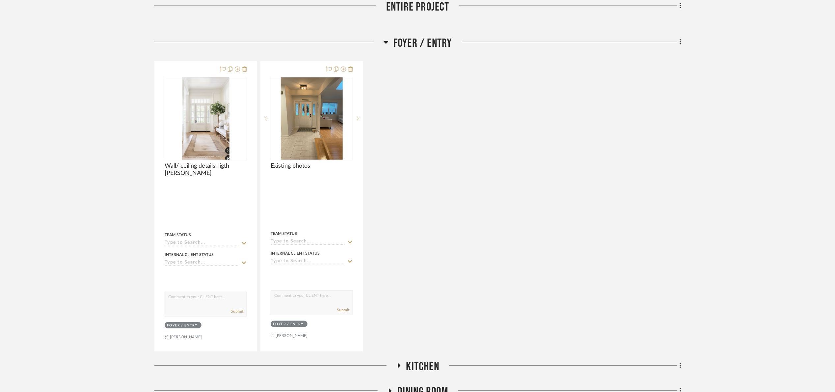
scroll to position [198, 0]
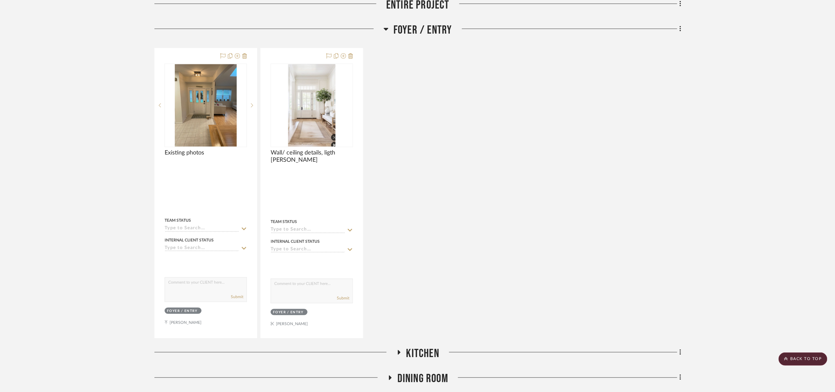
click at [415, 35] on span "Foyer / Entry" at bounding box center [423, 30] width 59 height 14
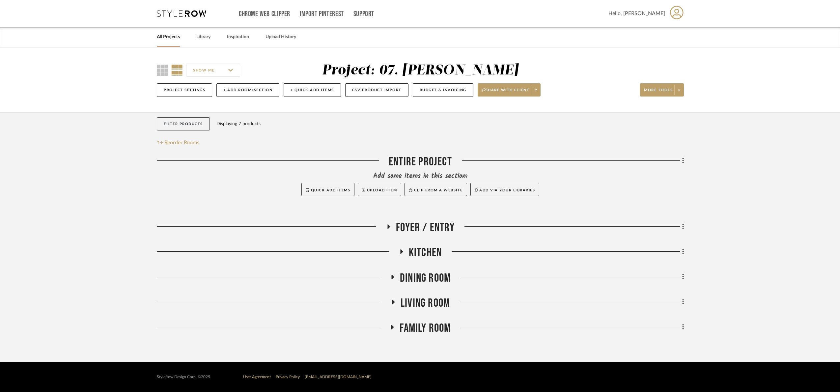
click at [432, 258] on span "Kitchen" at bounding box center [425, 253] width 33 height 14
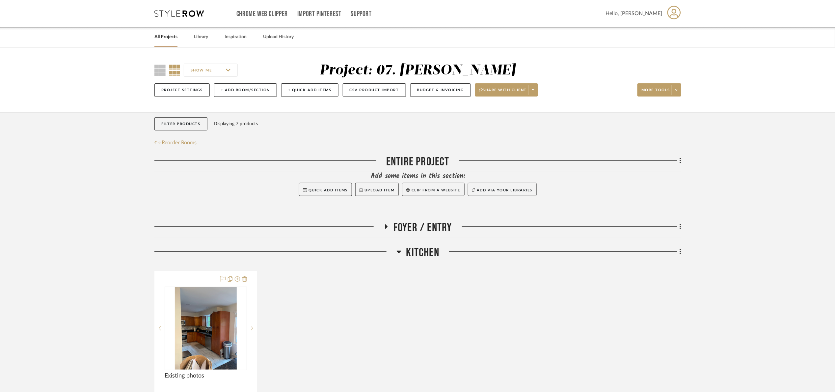
drag, startPoint x: 431, startPoint y: 256, endPoint x: 450, endPoint y: 247, distance: 20.8
click at [431, 254] on span "Kitchen" at bounding box center [422, 253] width 33 height 14
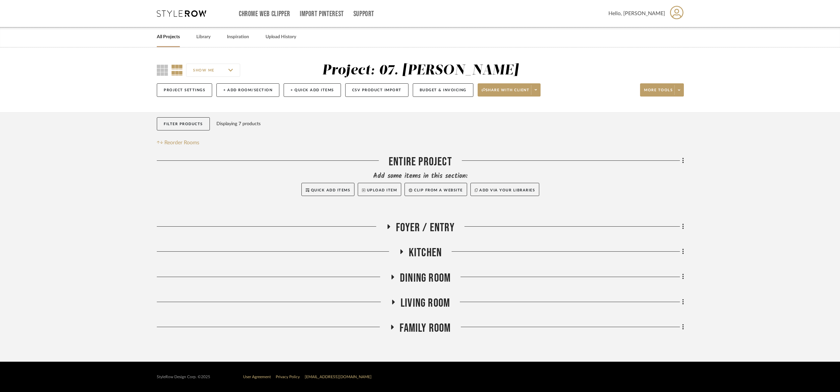
drag, startPoint x: 438, startPoint y: 277, endPoint x: 441, endPoint y: 271, distance: 6.3
click at [440, 275] on span "Dining Room" at bounding box center [425, 278] width 51 height 14
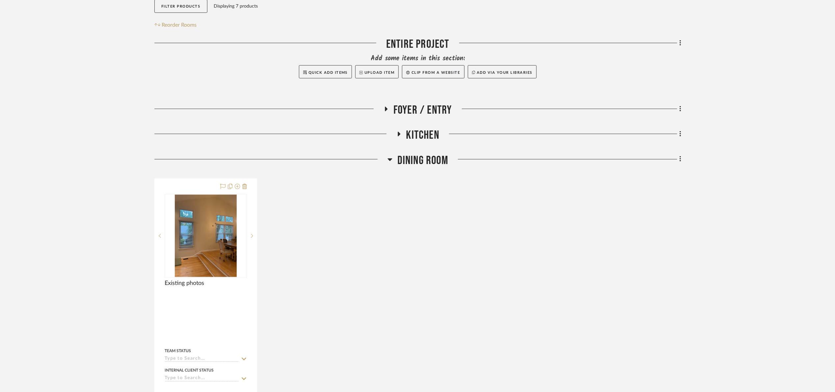
scroll to position [148, 0]
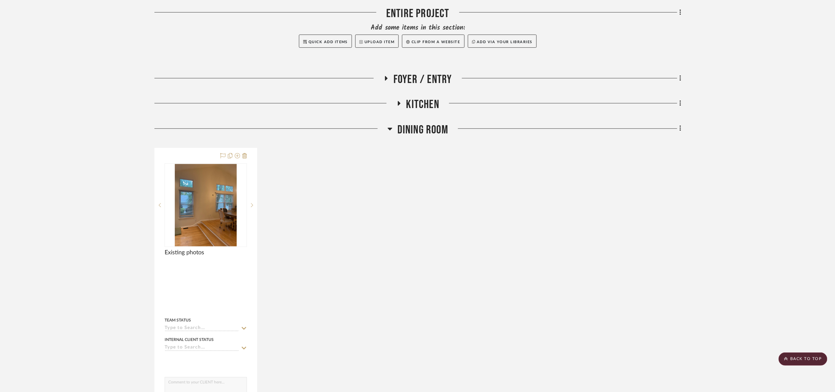
click at [414, 133] on span "Dining Room" at bounding box center [423, 130] width 51 height 14
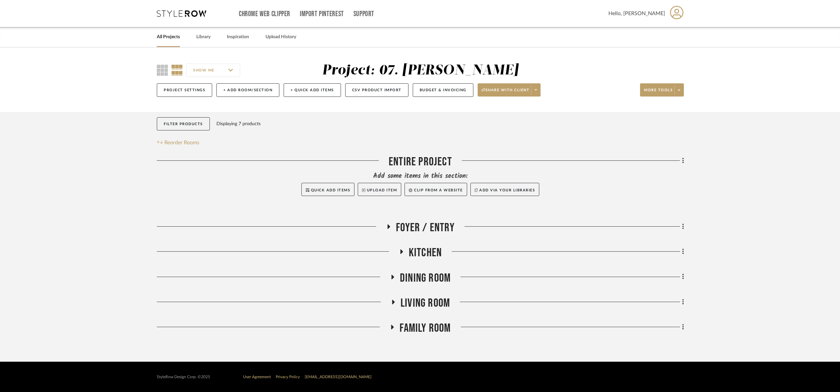
click at [429, 301] on span "Living Room" at bounding box center [424, 303] width 49 height 14
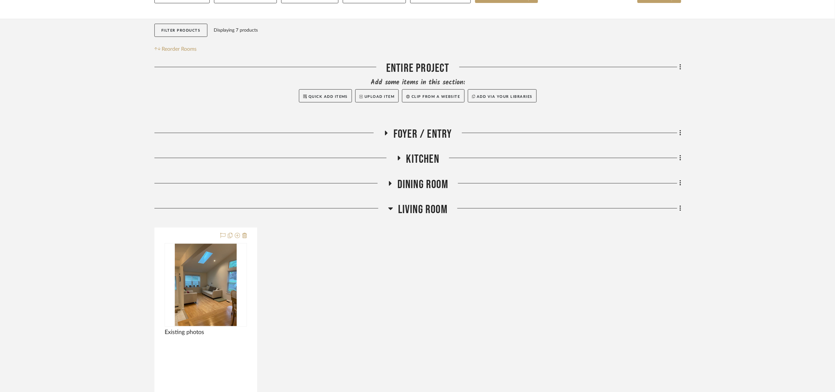
scroll to position [99, 0]
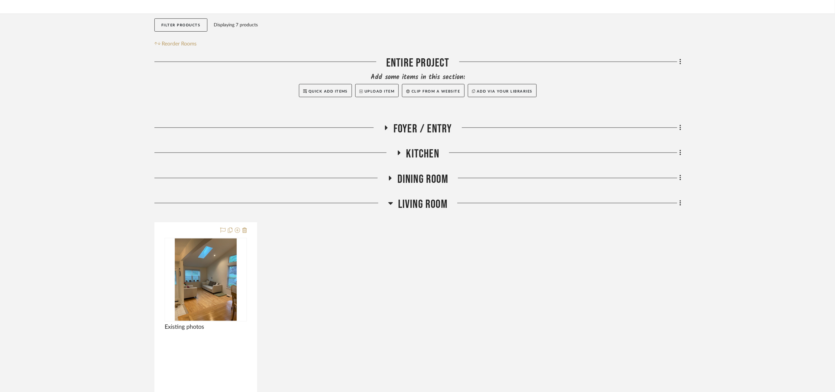
click at [421, 208] on span "Living Room" at bounding box center [422, 204] width 49 height 14
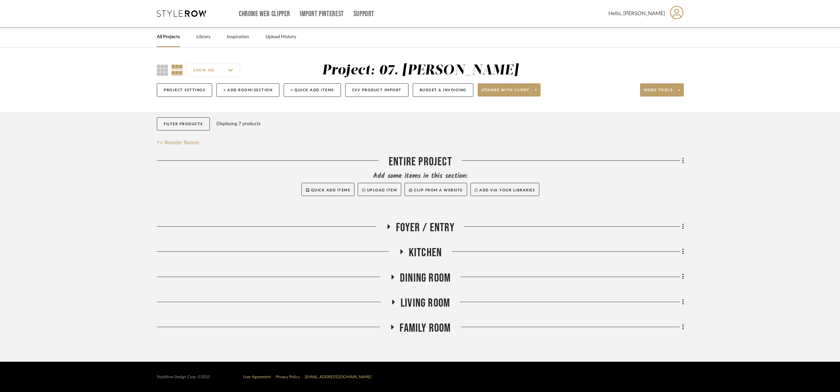
drag, startPoint x: 428, startPoint y: 334, endPoint x: 432, endPoint y: 330, distance: 5.4
click at [429, 334] on span "Family Room" at bounding box center [424, 328] width 51 height 14
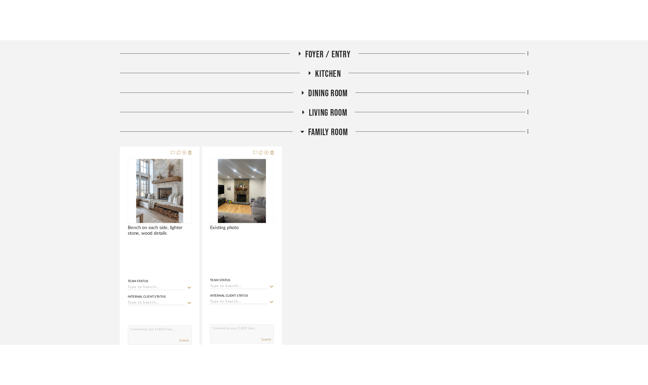
scroll to position [247, 0]
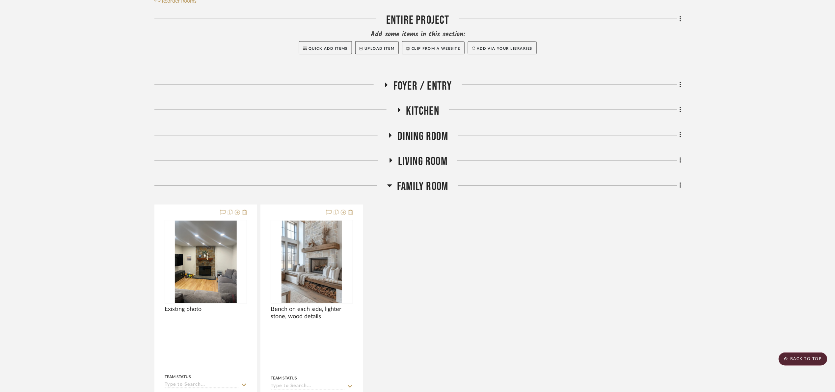
scroll to position [140, 0]
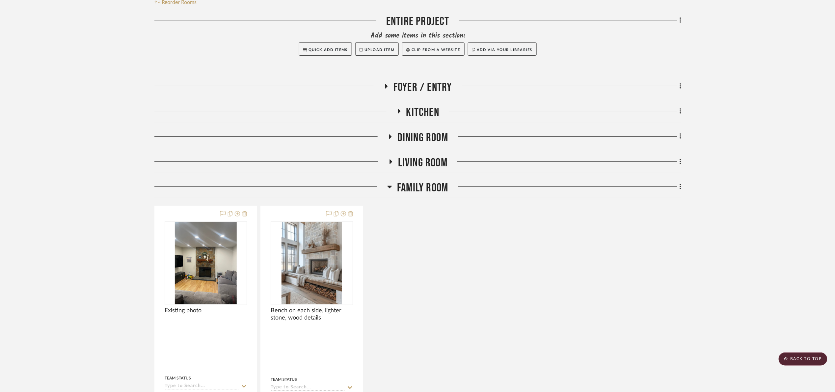
click at [424, 188] on span "Family Room" at bounding box center [422, 188] width 51 height 14
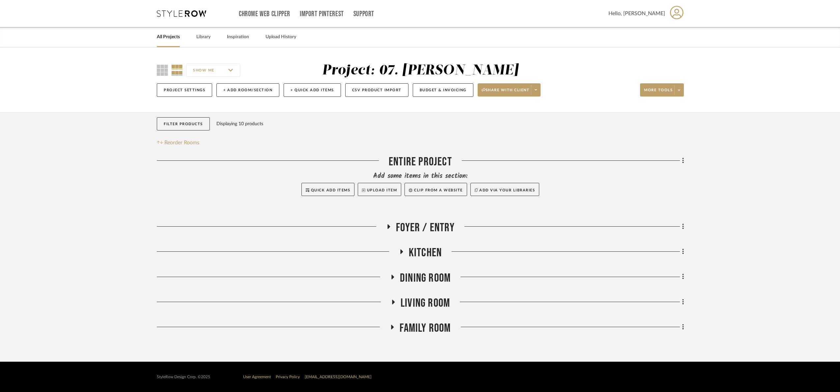
click at [428, 250] on span "Kitchen" at bounding box center [425, 253] width 33 height 14
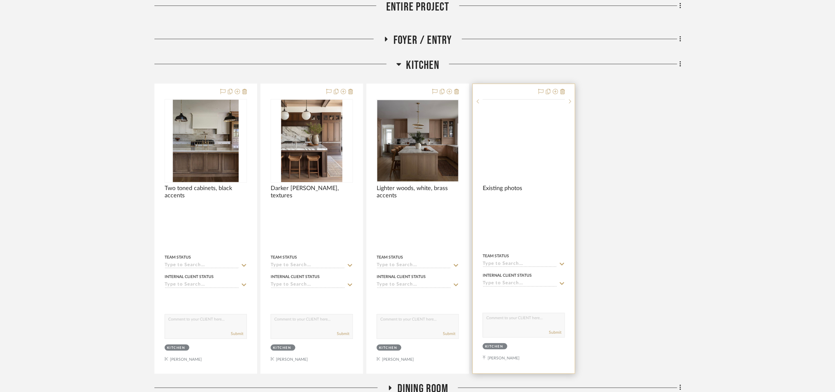
scroll to position [198, 0]
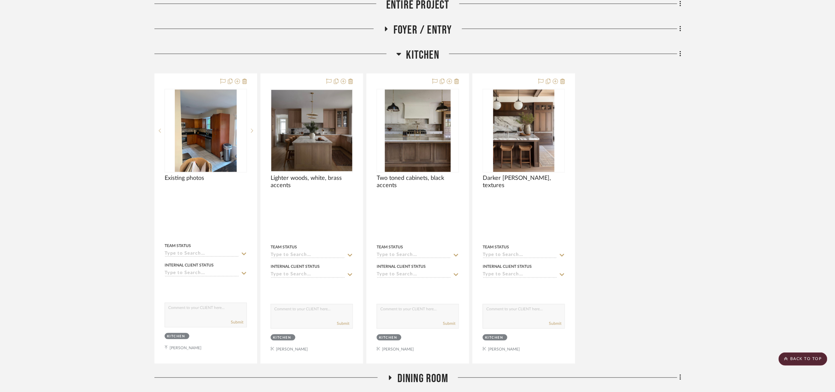
click at [421, 54] on span "Kitchen" at bounding box center [422, 55] width 33 height 14
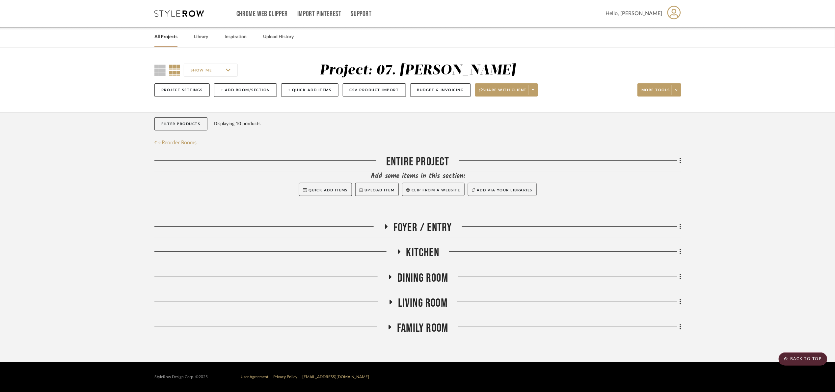
scroll to position [0, 0]
drag, startPoint x: 438, startPoint y: 235, endPoint x: 452, endPoint y: 237, distance: 14.0
click at [437, 235] on div "Foyer / Entry" at bounding box center [420, 229] width 527 height 17
click at [443, 235] on span "Foyer / Entry" at bounding box center [425, 228] width 59 height 14
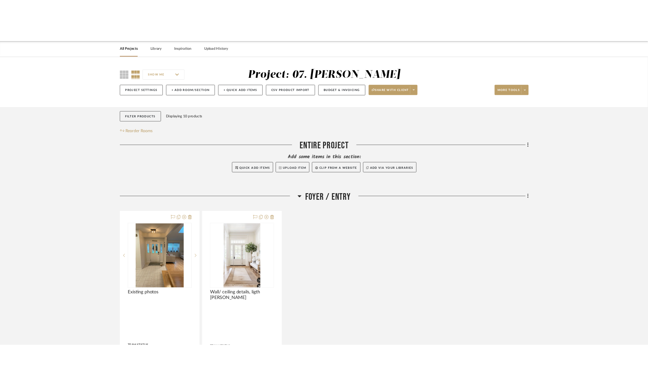
scroll to position [148, 0]
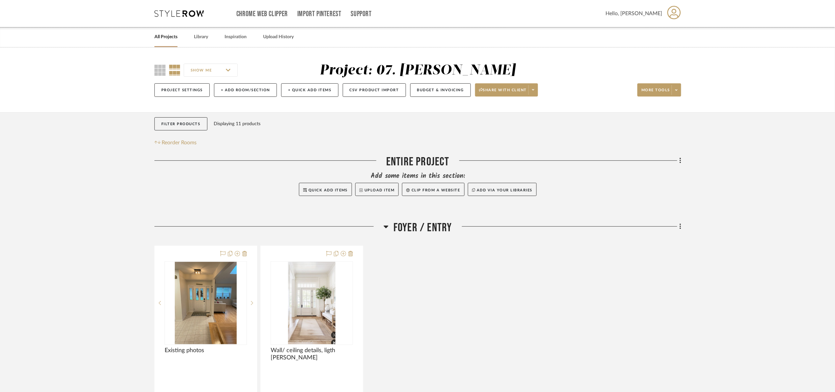
drag, startPoint x: 413, startPoint y: 229, endPoint x: 457, endPoint y: 234, distance: 44.8
click at [413, 227] on span "Foyer / Entry" at bounding box center [423, 228] width 59 height 14
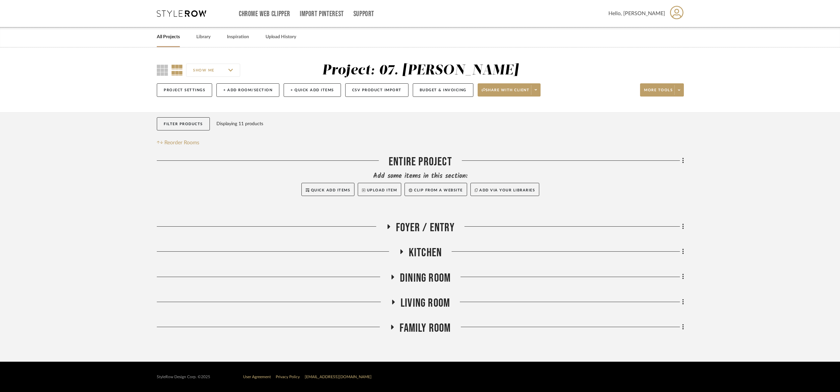
drag, startPoint x: 422, startPoint y: 288, endPoint x: 424, endPoint y: 281, distance: 7.5
click at [422, 288] on div "Dining Room" at bounding box center [420, 279] width 527 height 17
click at [425, 280] on span "Dining Room" at bounding box center [425, 278] width 51 height 14
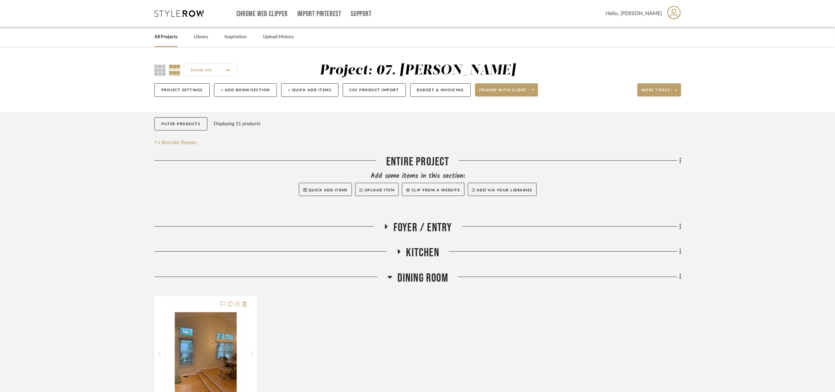
click at [427, 276] on span "Dining Room" at bounding box center [423, 278] width 51 height 14
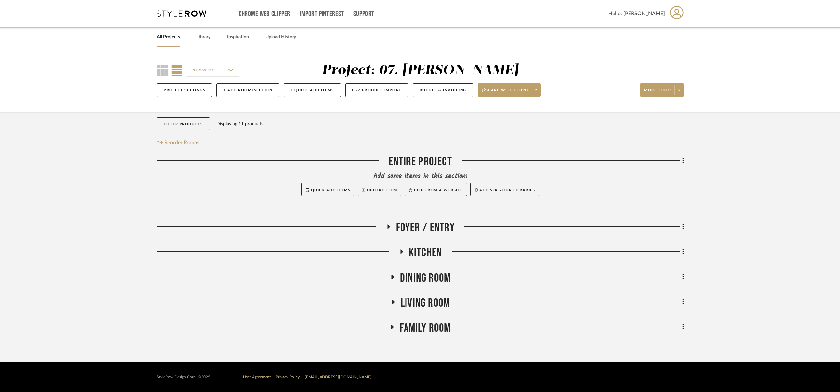
drag, startPoint x: 431, startPoint y: 304, endPoint x: 471, endPoint y: 281, distance: 46.2
click at [430, 301] on span "Living Room" at bounding box center [424, 303] width 49 height 14
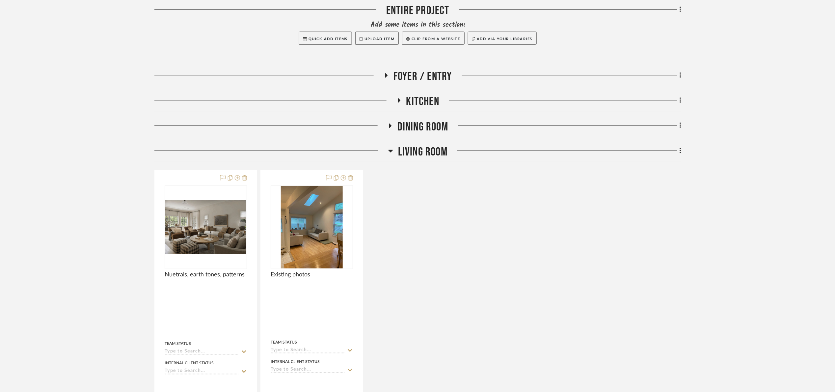
scroll to position [198, 0]
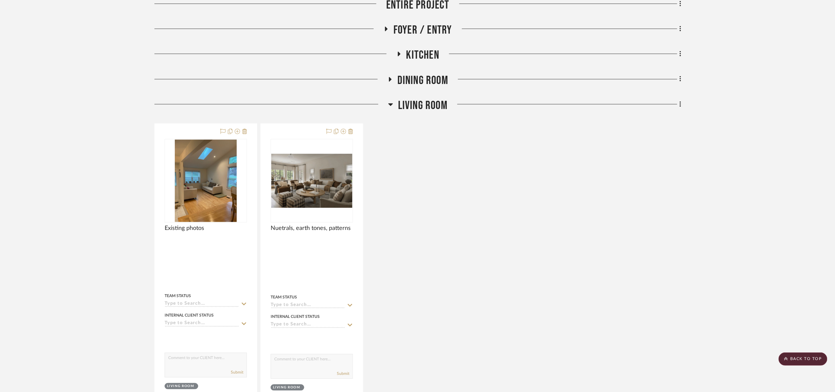
click at [422, 100] on span "Living Room" at bounding box center [422, 105] width 49 height 14
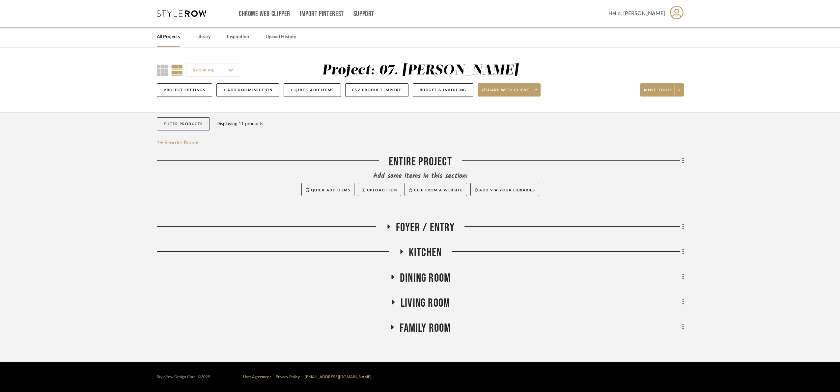
click at [431, 281] on span "Dining Room" at bounding box center [425, 278] width 51 height 14
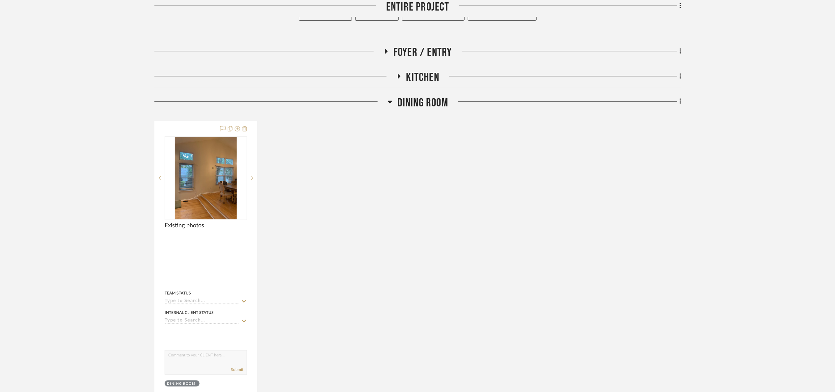
scroll to position [148, 0]
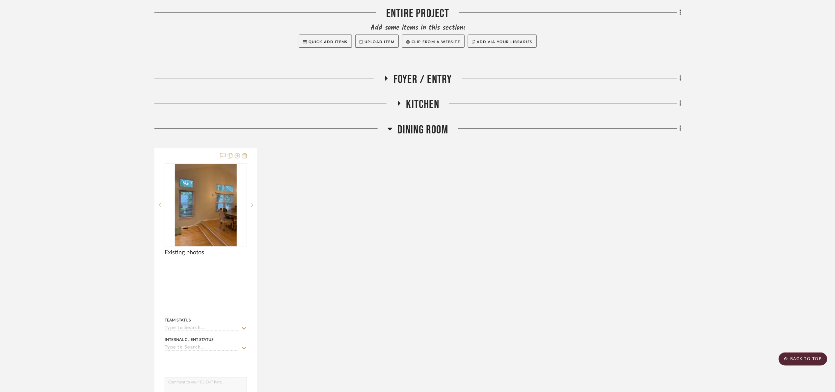
click at [423, 127] on span "Dining Room" at bounding box center [423, 130] width 51 height 14
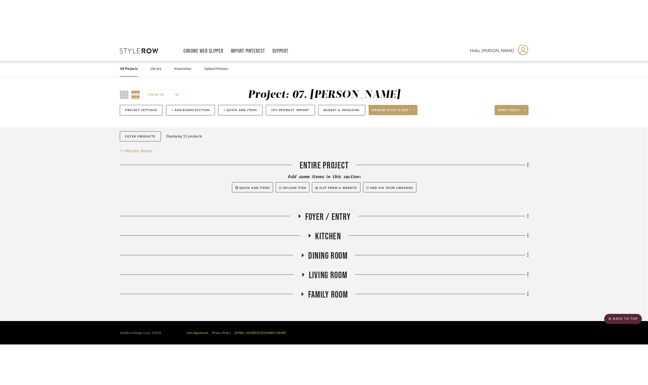
scroll to position [0, 0]
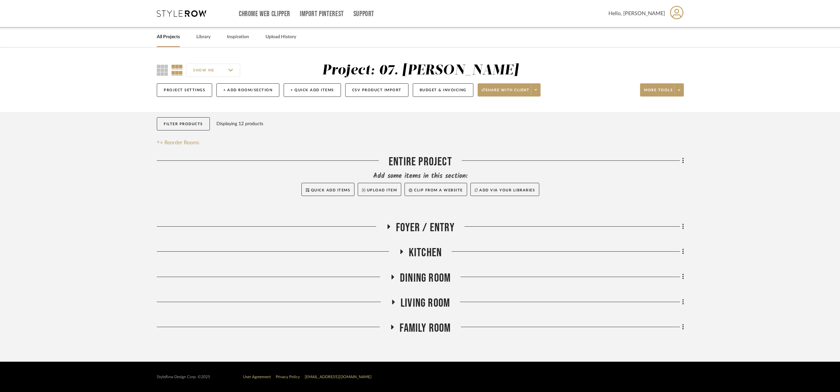
click at [419, 276] on span "Dining Room" at bounding box center [425, 278] width 51 height 14
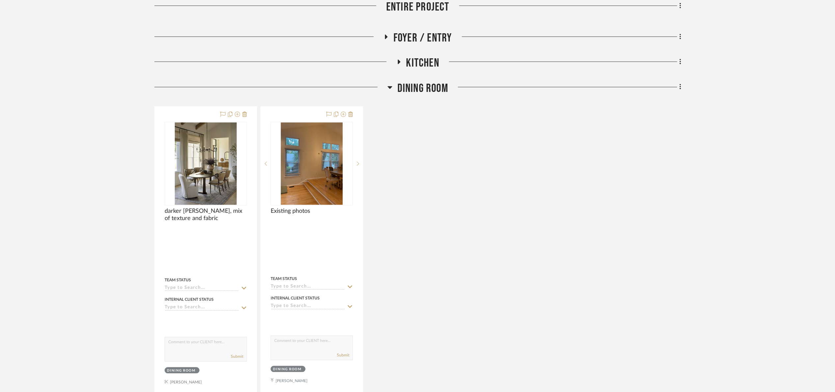
scroll to position [198, 0]
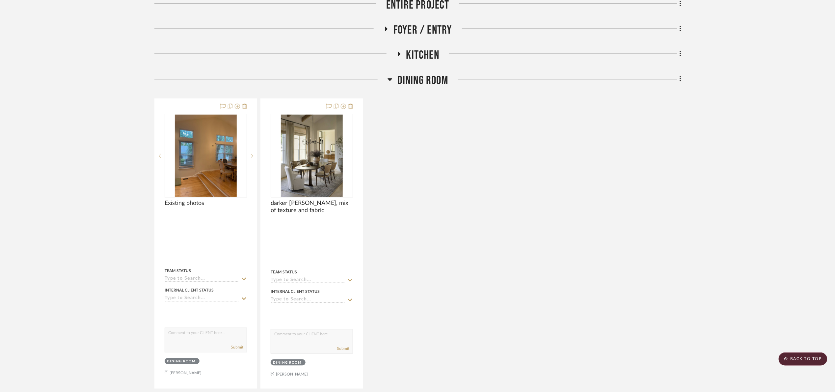
click at [399, 83] on span "Dining Room" at bounding box center [423, 80] width 51 height 14
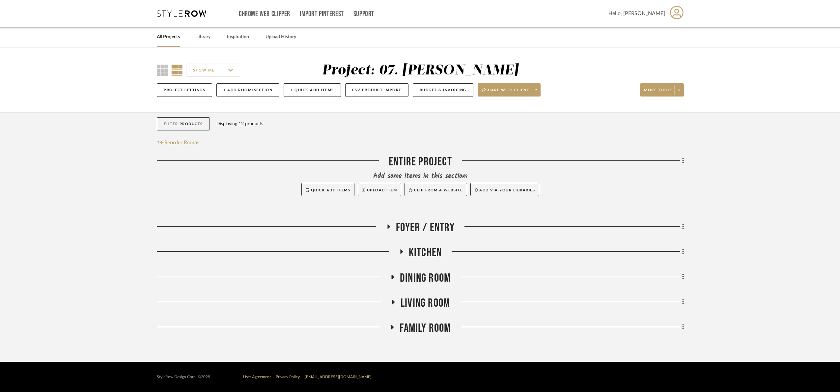
click at [426, 297] on span "Living Room" at bounding box center [424, 303] width 49 height 14
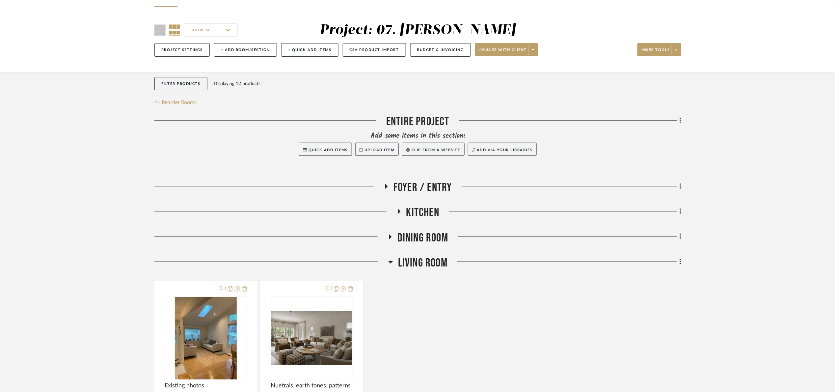
scroll to position [247, 0]
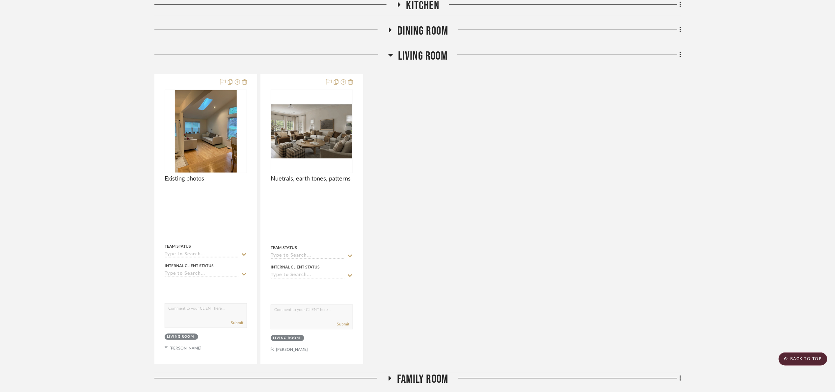
click at [415, 55] on span "Living Room" at bounding box center [422, 56] width 49 height 14
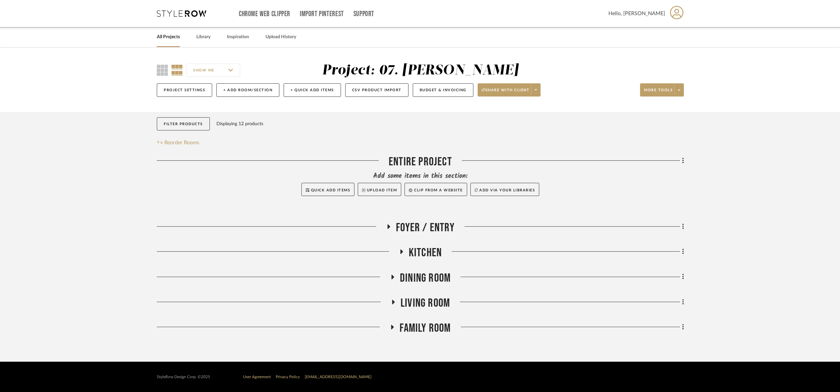
click at [425, 319] on div "Entire Project Add some items in this section: Quick Add Items Upload Item Clip…" at bounding box center [420, 246] width 527 height 183
click at [432, 327] on span "Family Room" at bounding box center [424, 328] width 51 height 14
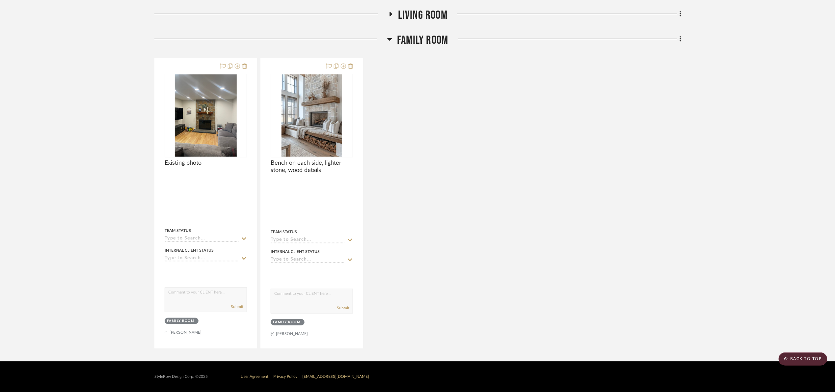
scroll to position [289, 0]
